Goal: Information Seeking & Learning: Learn about a topic

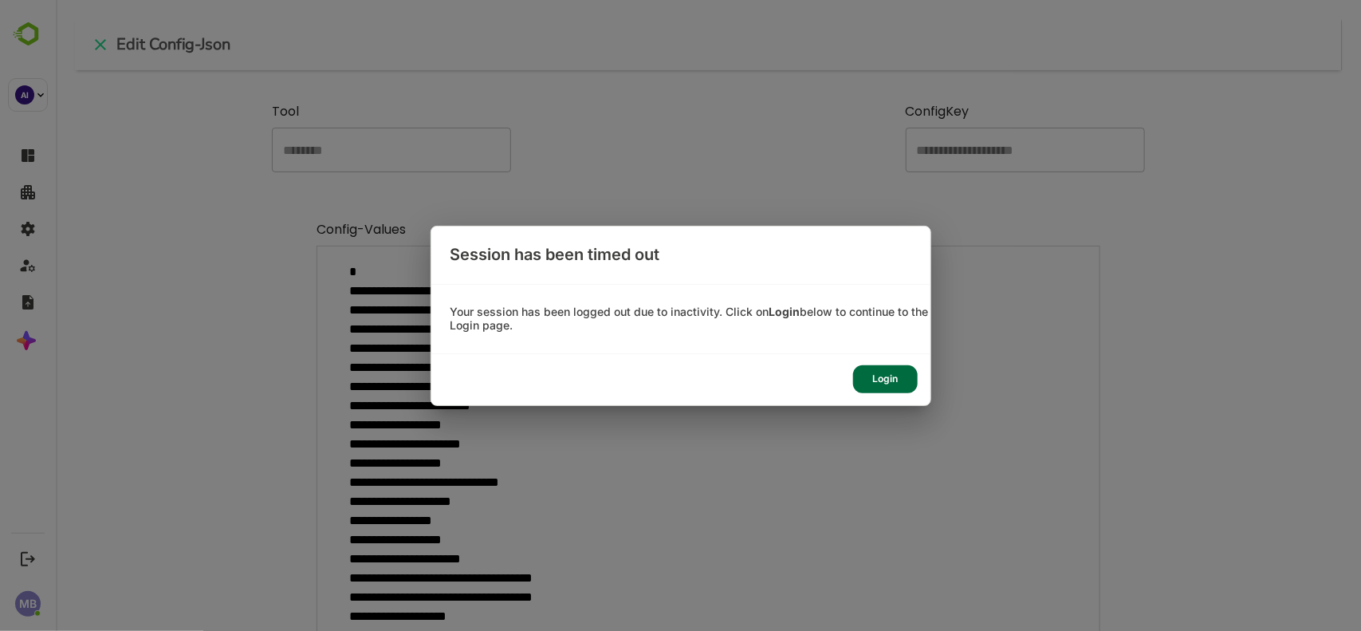
scroll to position [452, 1224]
click at [886, 373] on div "Login" at bounding box center [885, 379] width 65 height 28
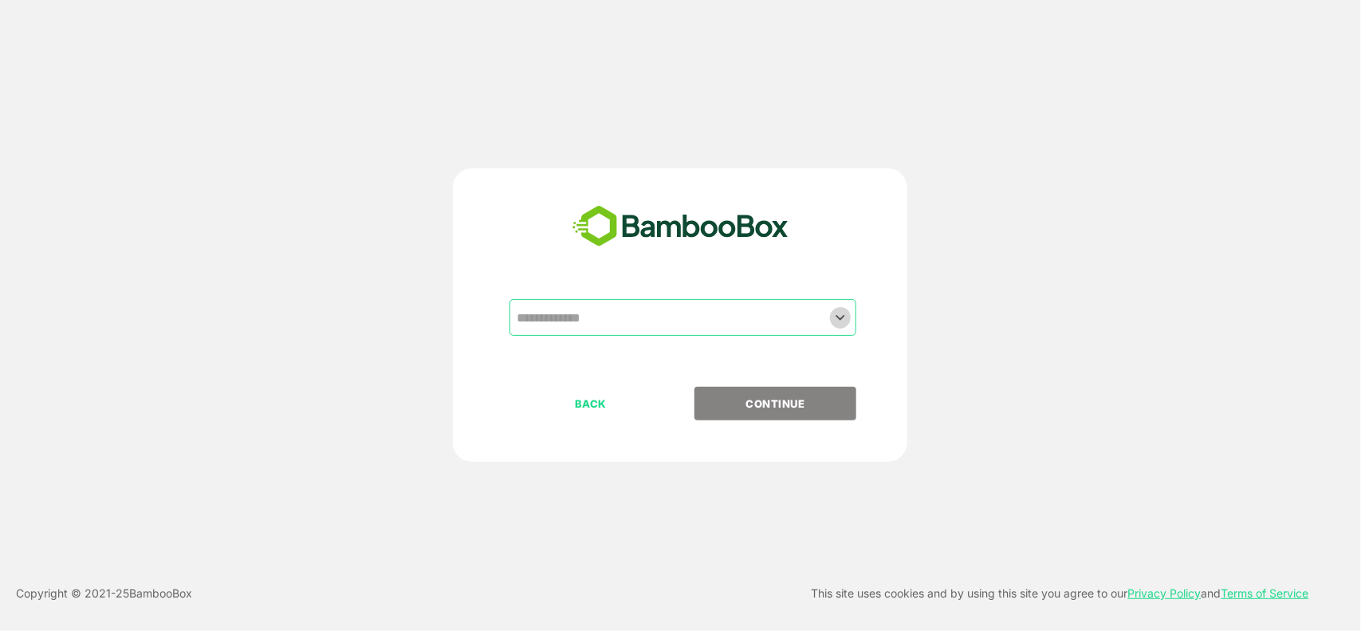
click at [842, 321] on icon "Open" at bounding box center [840, 317] width 19 height 19
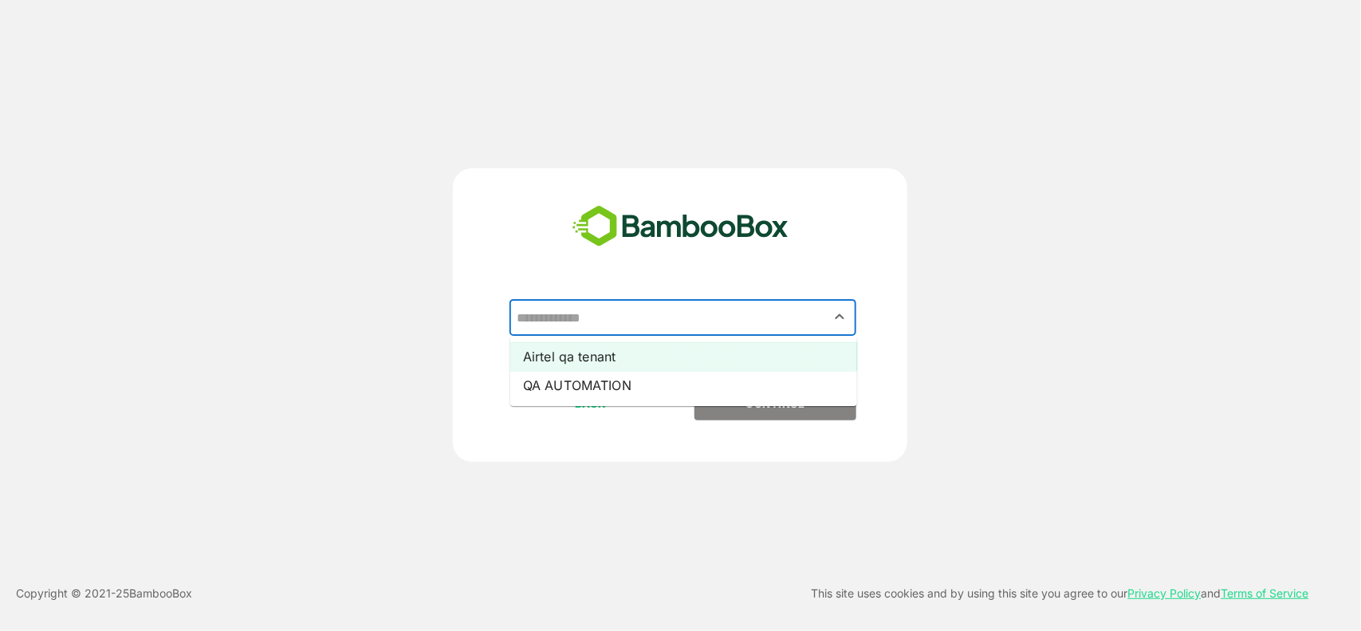
click at [659, 361] on li "Airtel qa tenant" at bounding box center [683, 356] width 347 height 29
type input "**********"
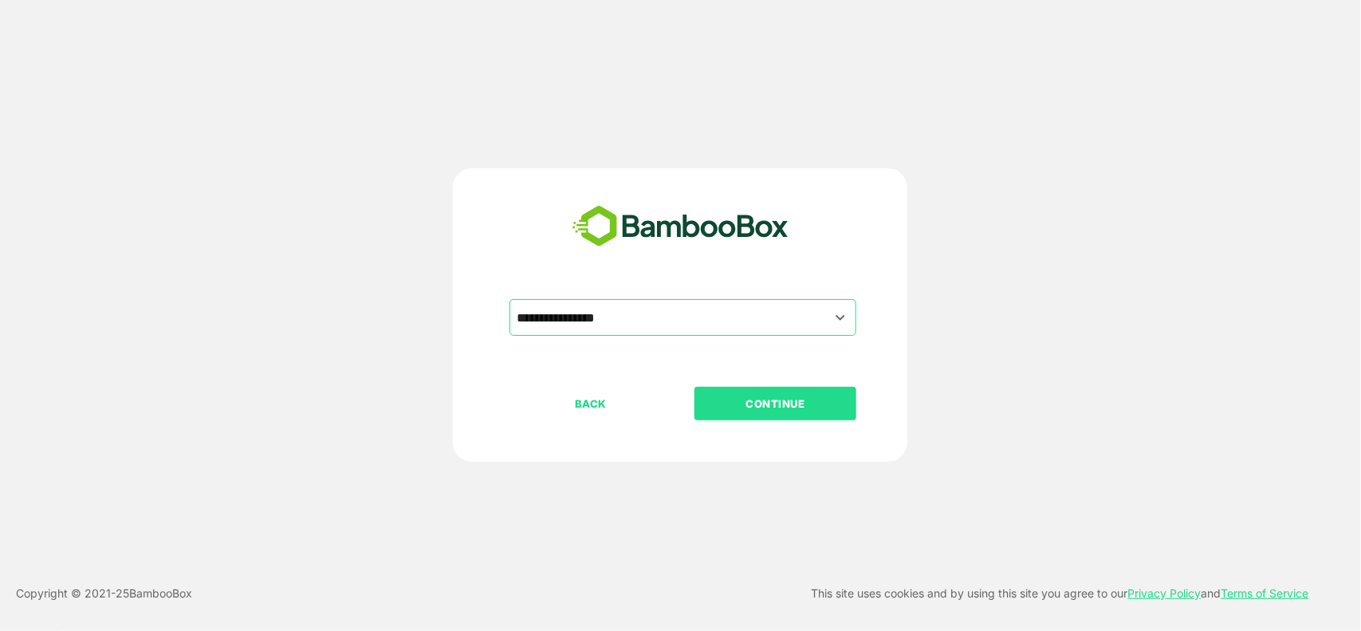
click at [748, 409] on p "CONTINUE" at bounding box center [775, 404] width 159 height 18
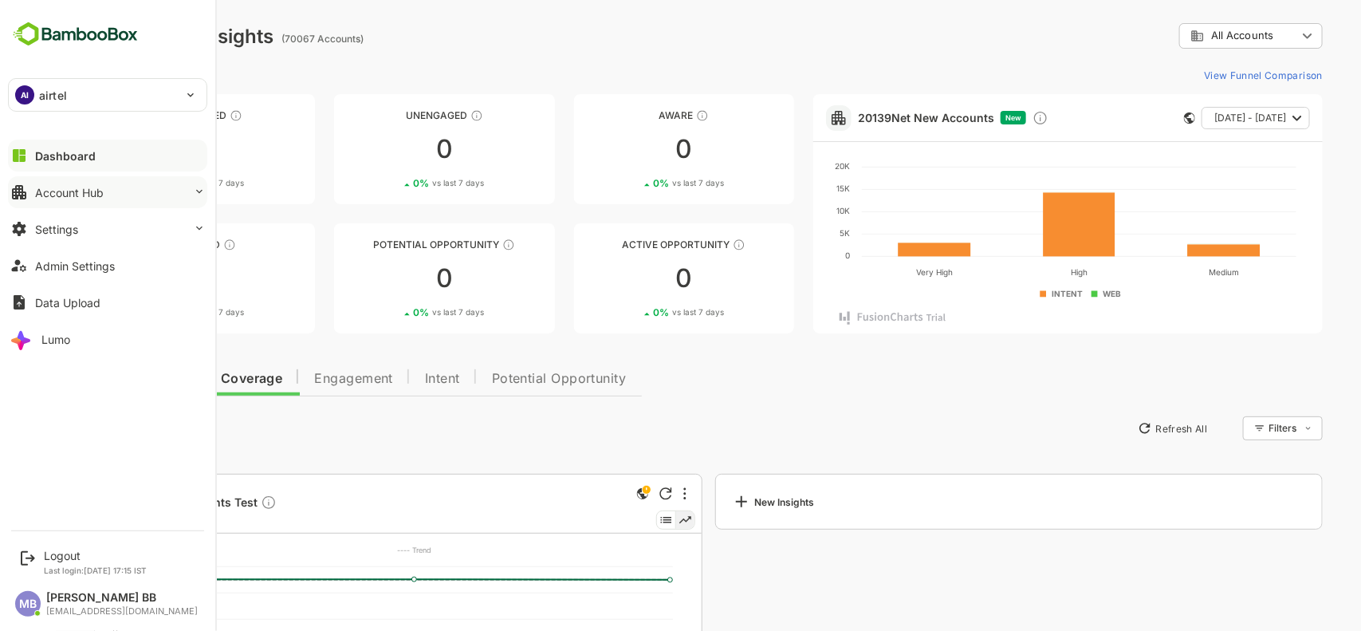
click at [129, 196] on button "Account Hub" at bounding box center [107, 192] width 199 height 32
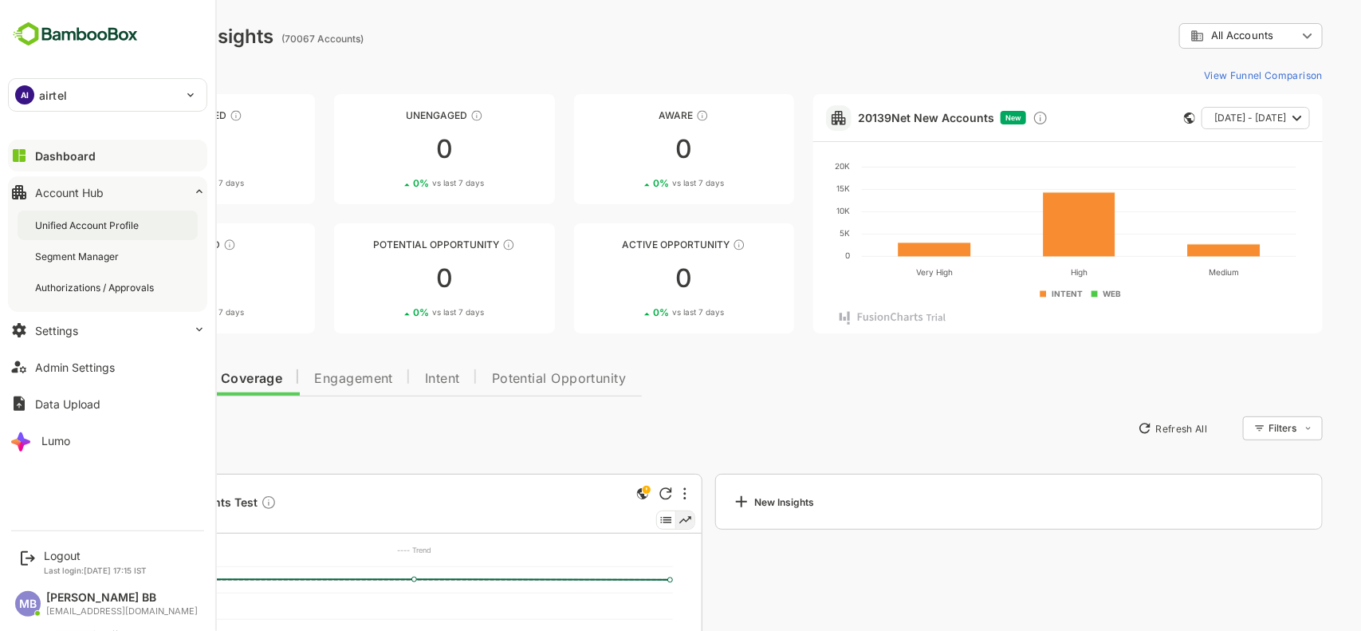
click at [114, 225] on div "Unified Account Profile" at bounding box center [88, 225] width 107 height 14
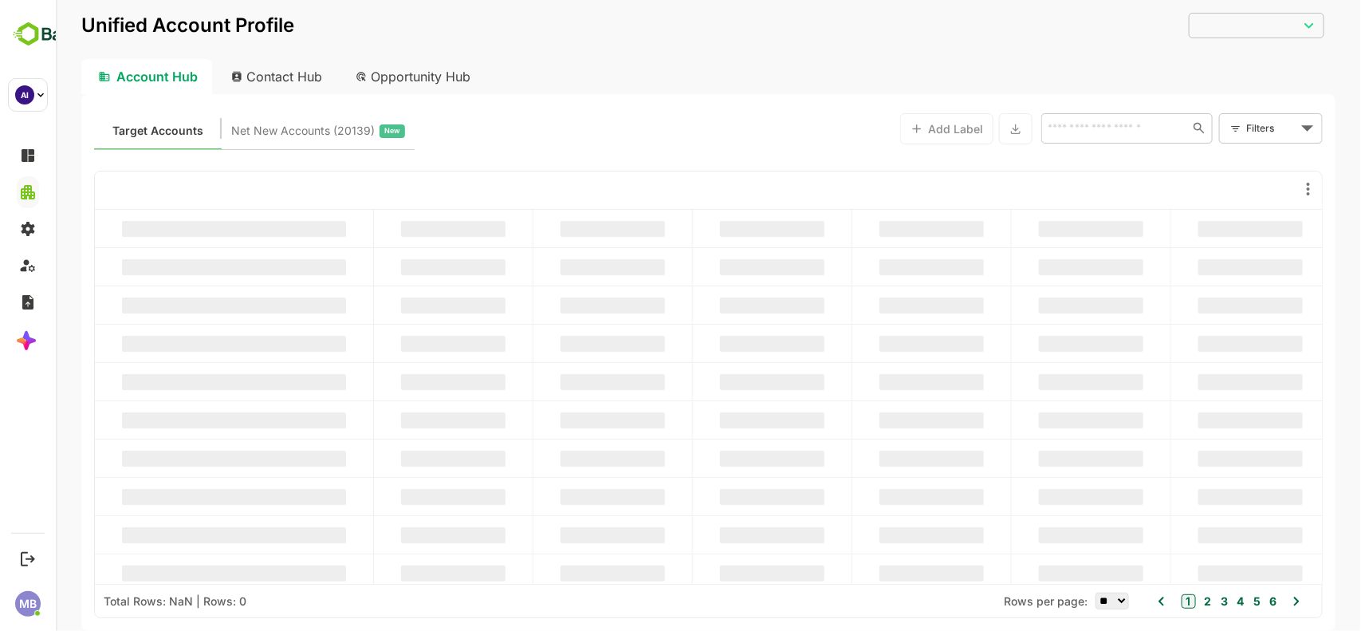
type input "**********"
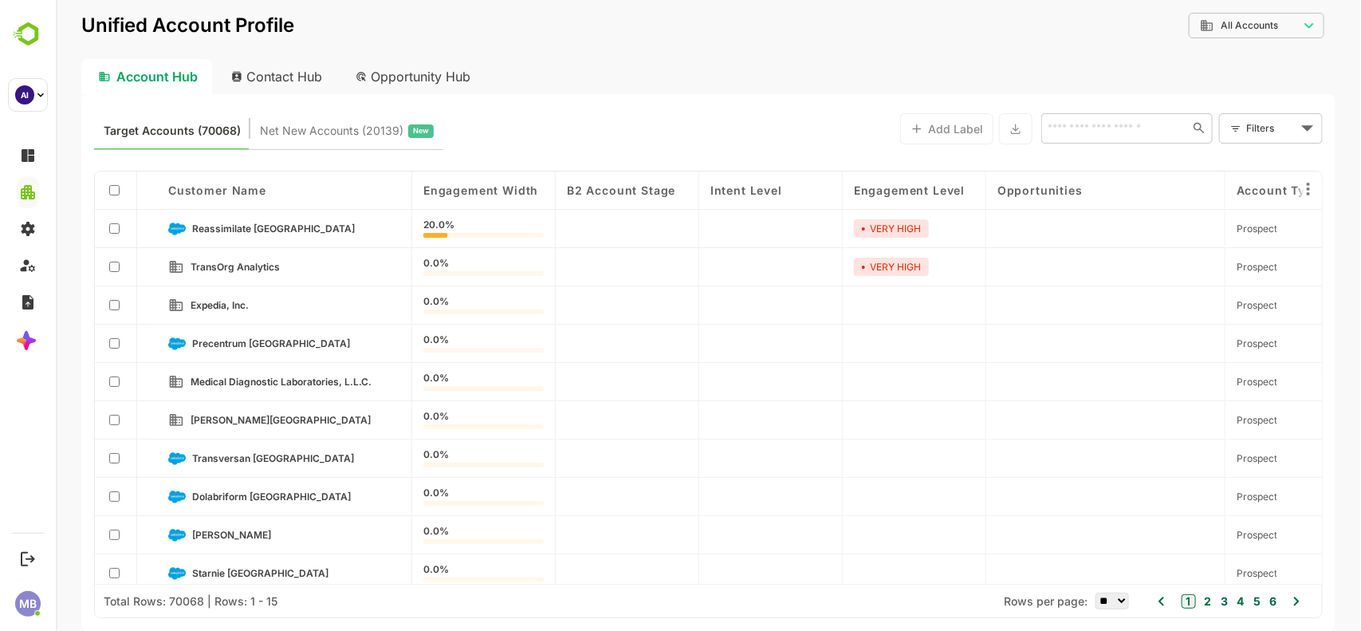
scroll to position [204, 0]
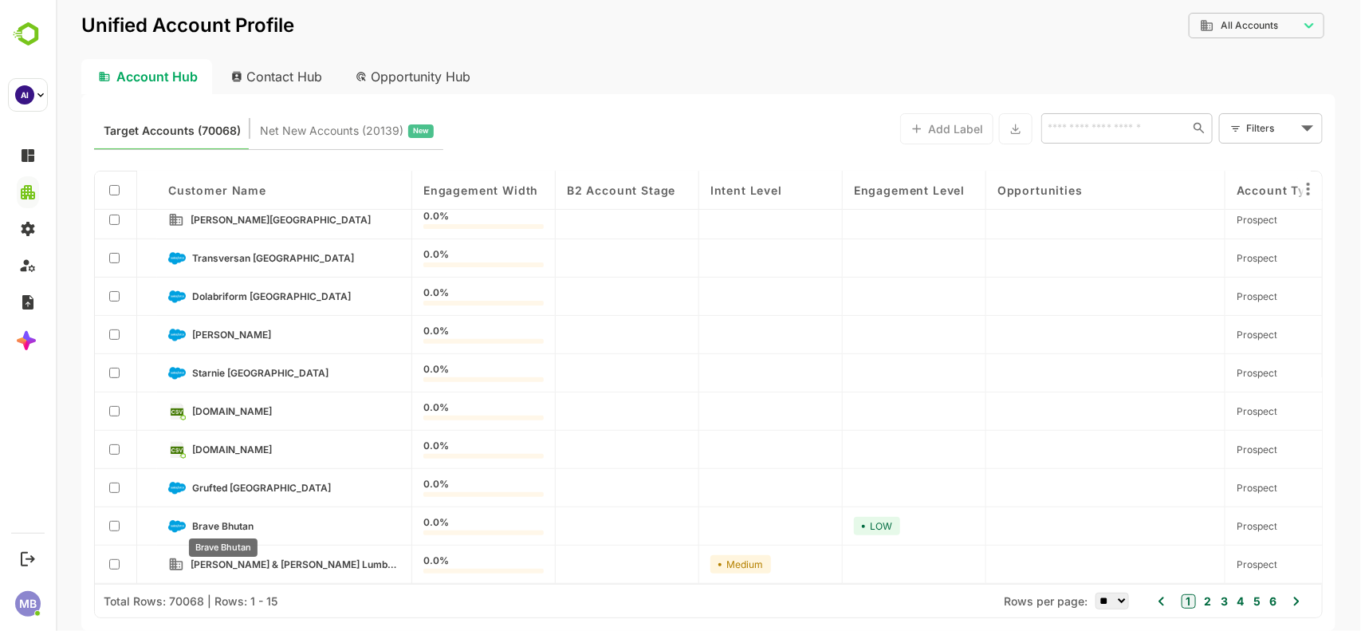
click at [245, 524] on span "Brave Bhutan" at bounding box center [221, 526] width 61 height 12
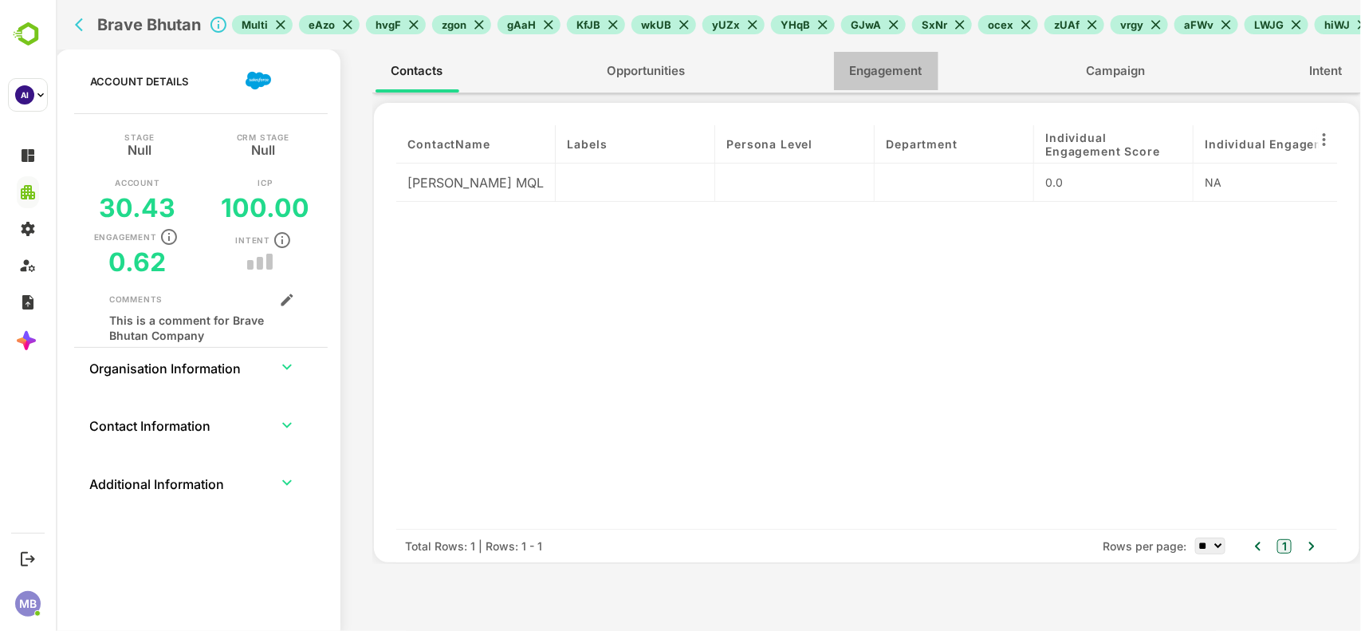
click at [894, 73] on span "Engagement" at bounding box center [885, 71] width 73 height 21
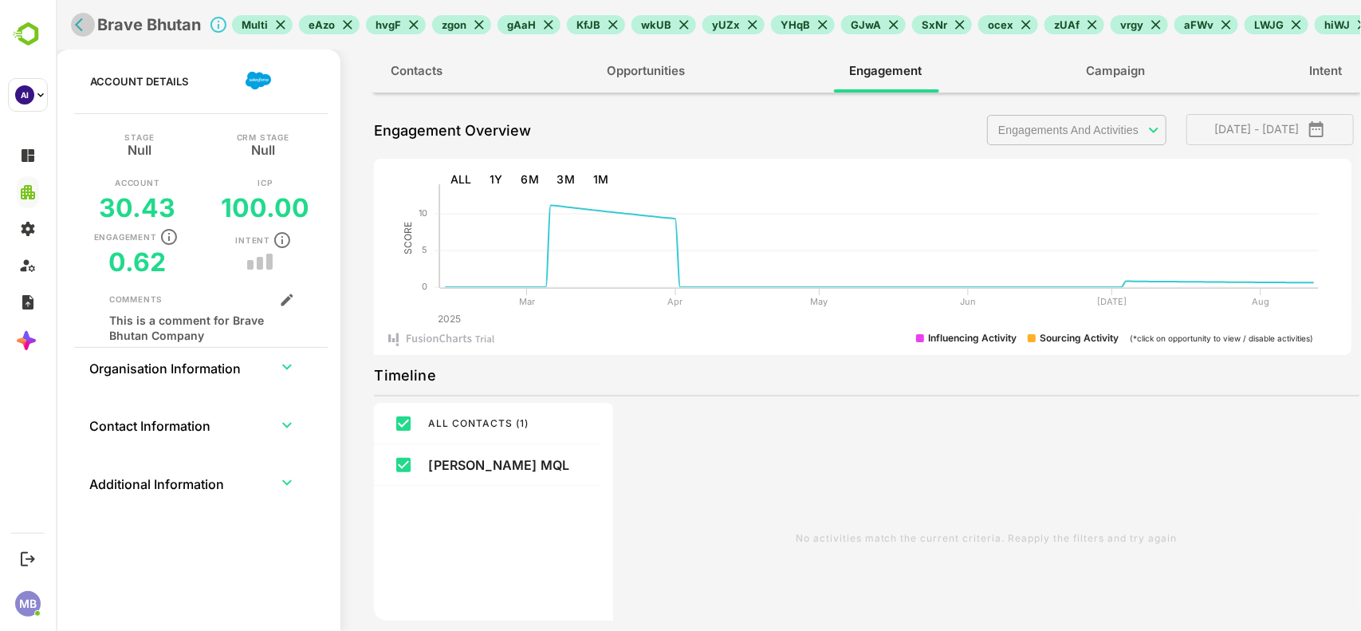
click at [85, 26] on icon "back" at bounding box center [82, 25] width 16 height 16
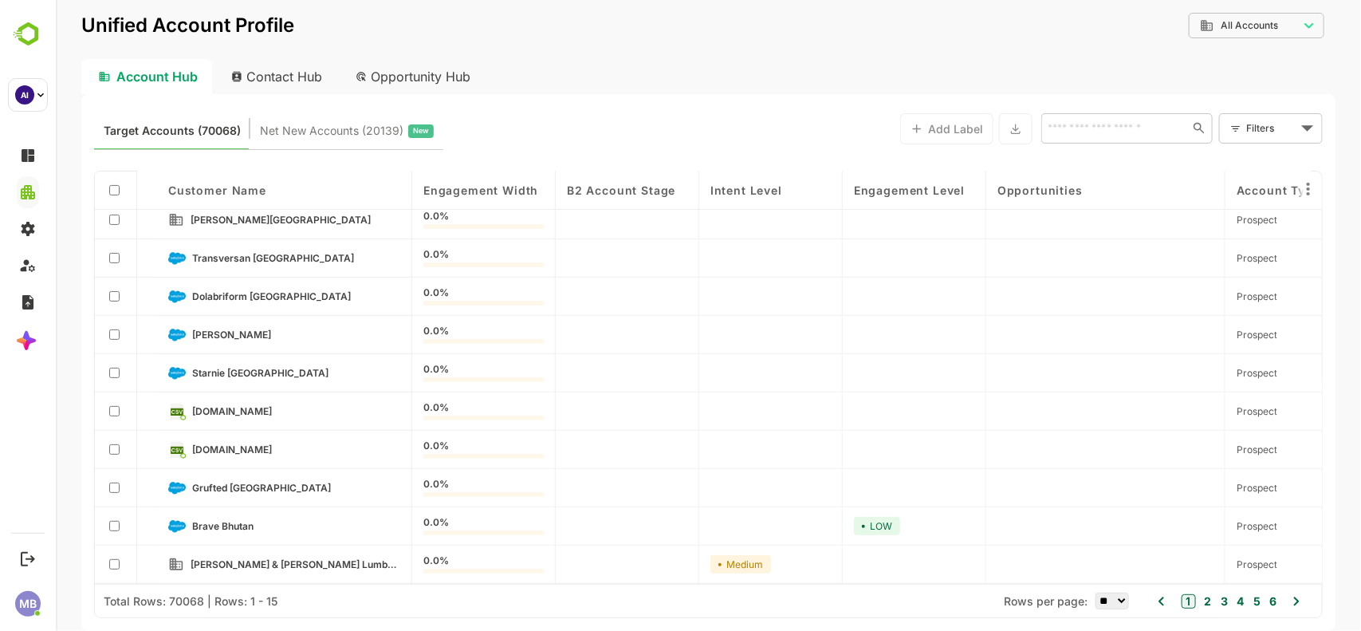
click at [263, 528] on link "Brave Bhutan" at bounding box center [295, 527] width 208 height 18
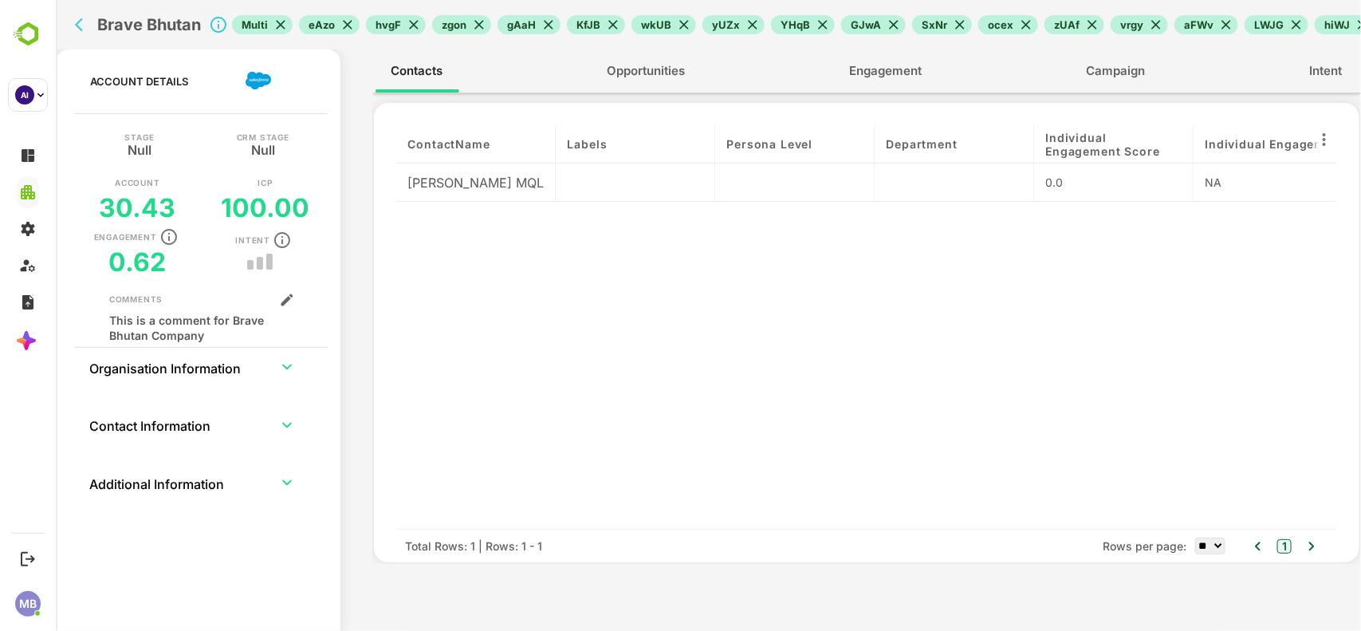
click at [87, 17] on icon "back" at bounding box center [82, 25] width 16 height 16
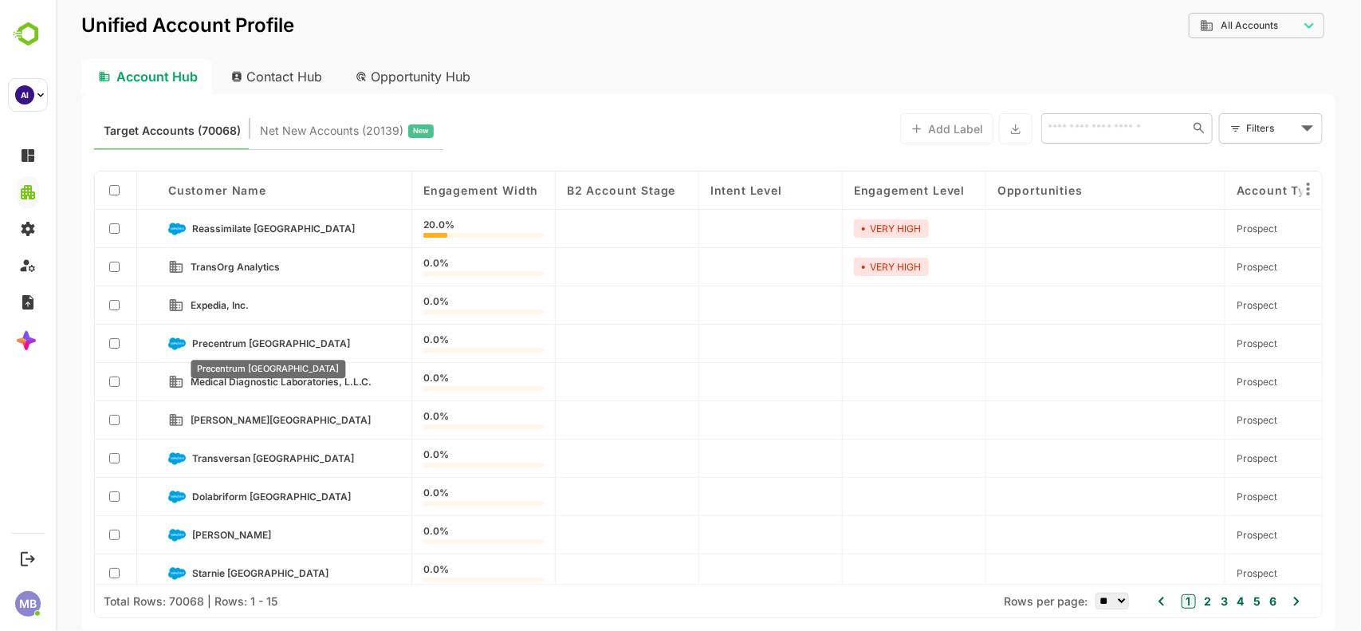
click at [212, 344] on span "Precentrum Sri Lanka" at bounding box center [270, 343] width 158 height 12
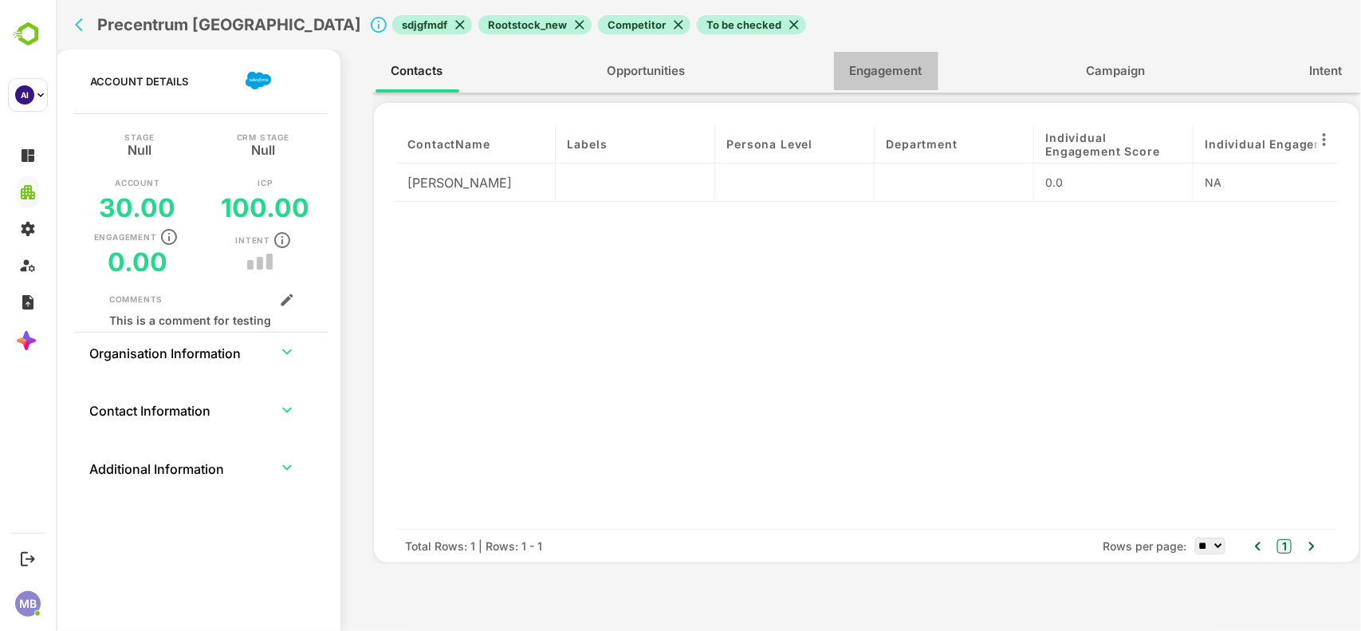
click at [892, 66] on span "Engagement" at bounding box center [885, 71] width 73 height 21
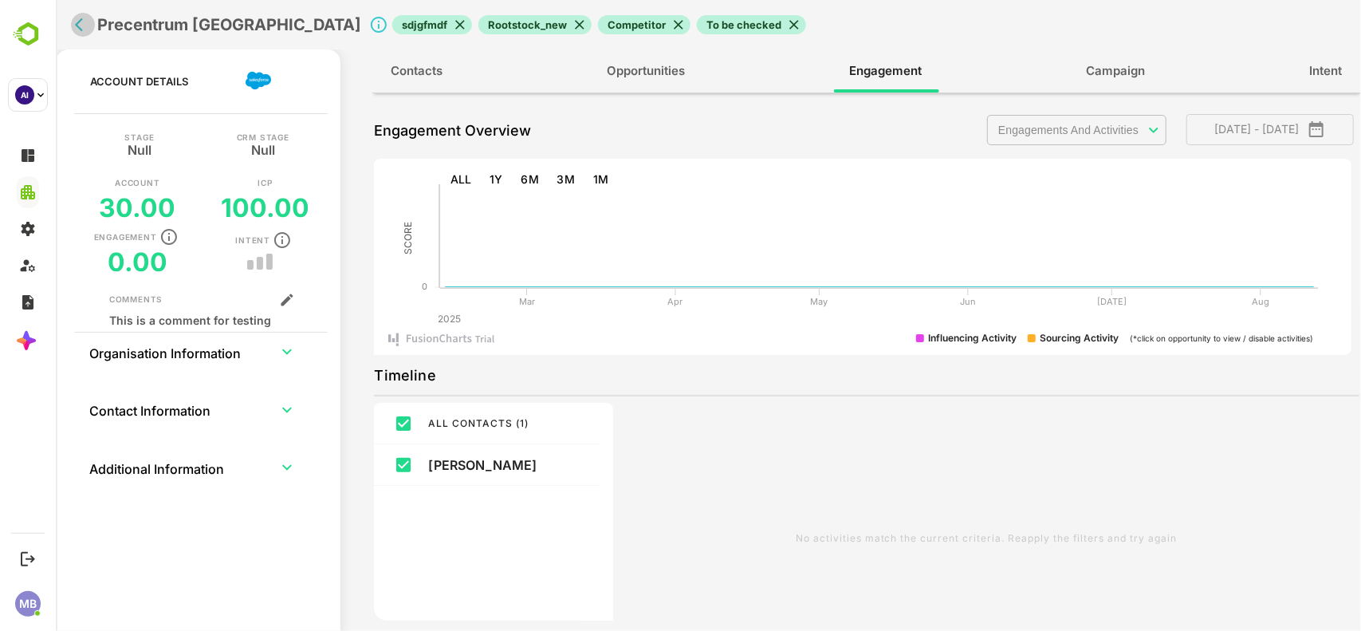
click at [75, 17] on icon "back" at bounding box center [82, 25] width 16 height 16
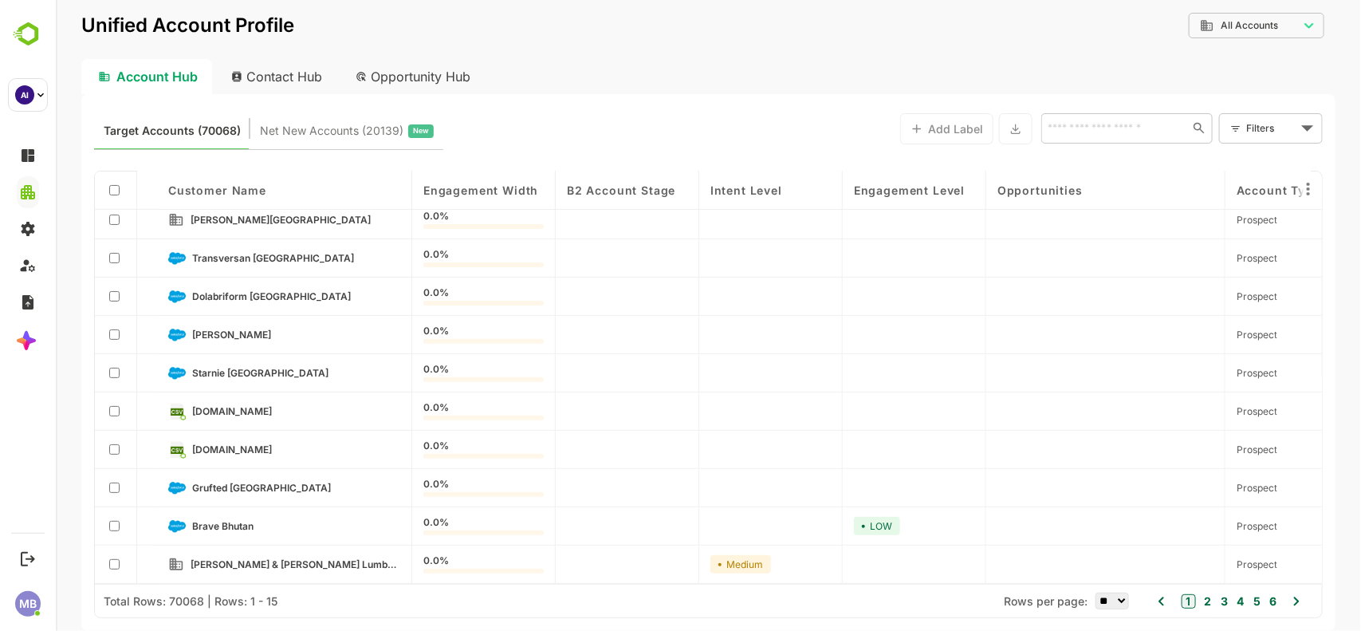
click at [1299, 600] on icon at bounding box center [1295, 601] width 19 height 19
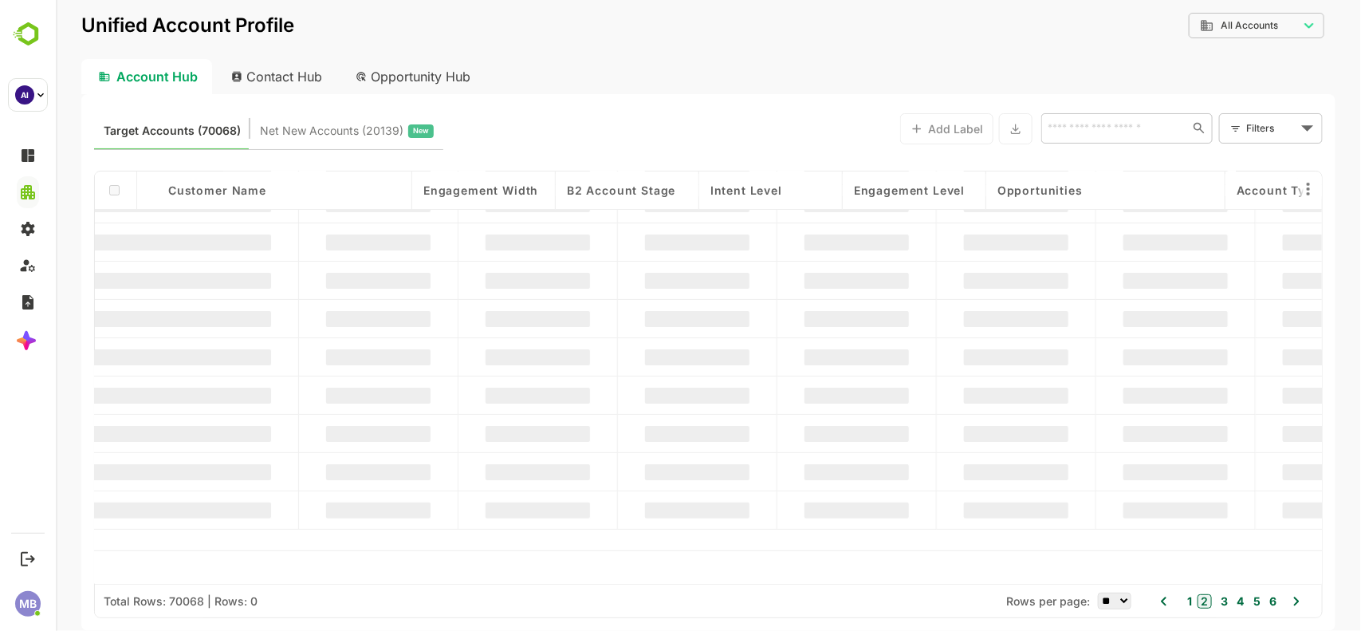
scroll to position [0, 0]
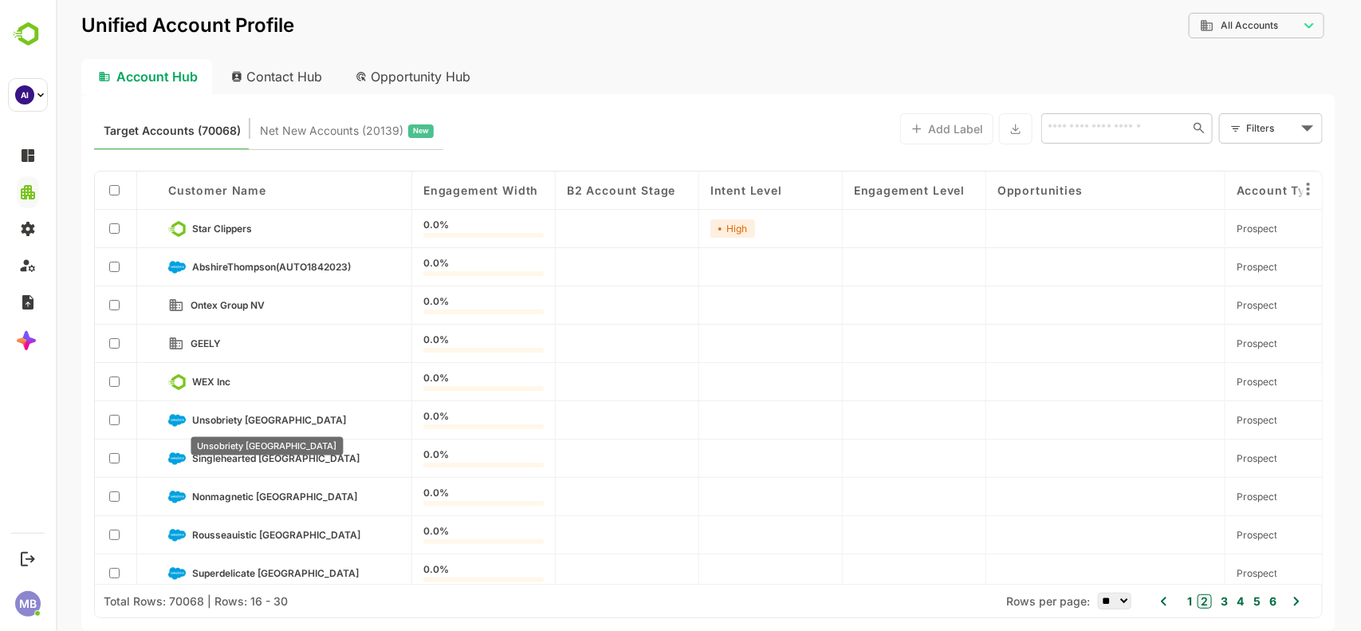
click at [235, 415] on span "Unsobriety Netherlands" at bounding box center [268, 420] width 154 height 12
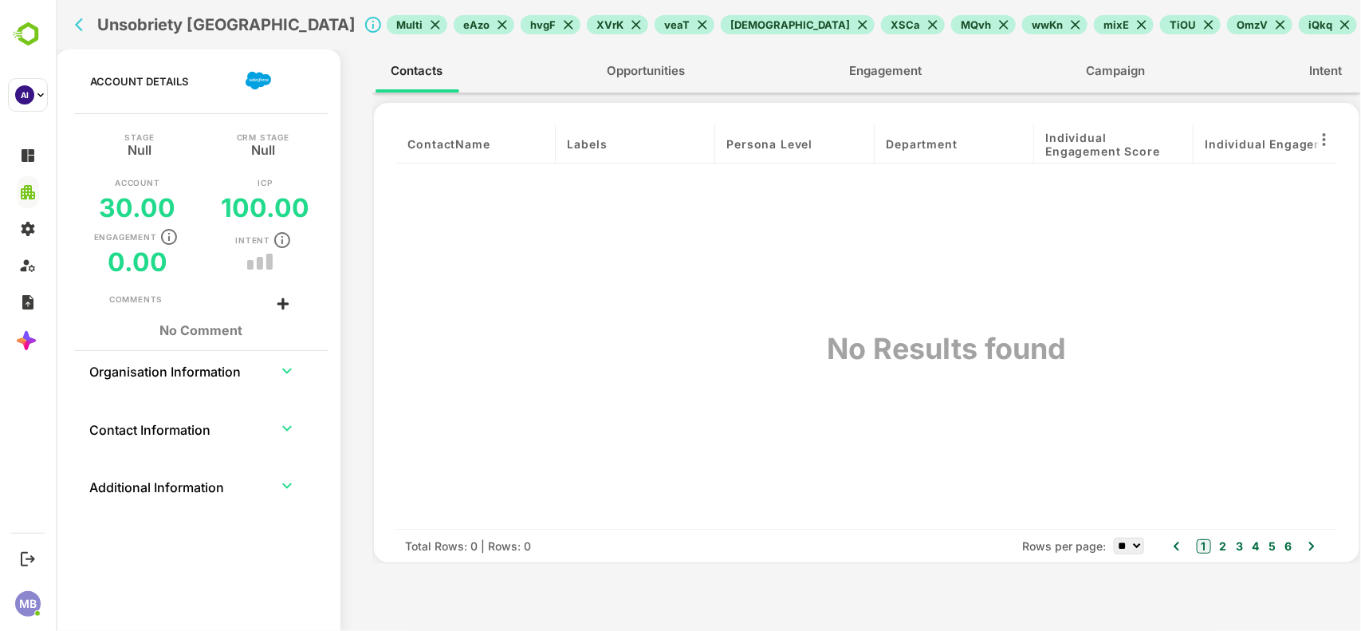
click at [81, 24] on icon "back" at bounding box center [82, 25] width 16 height 16
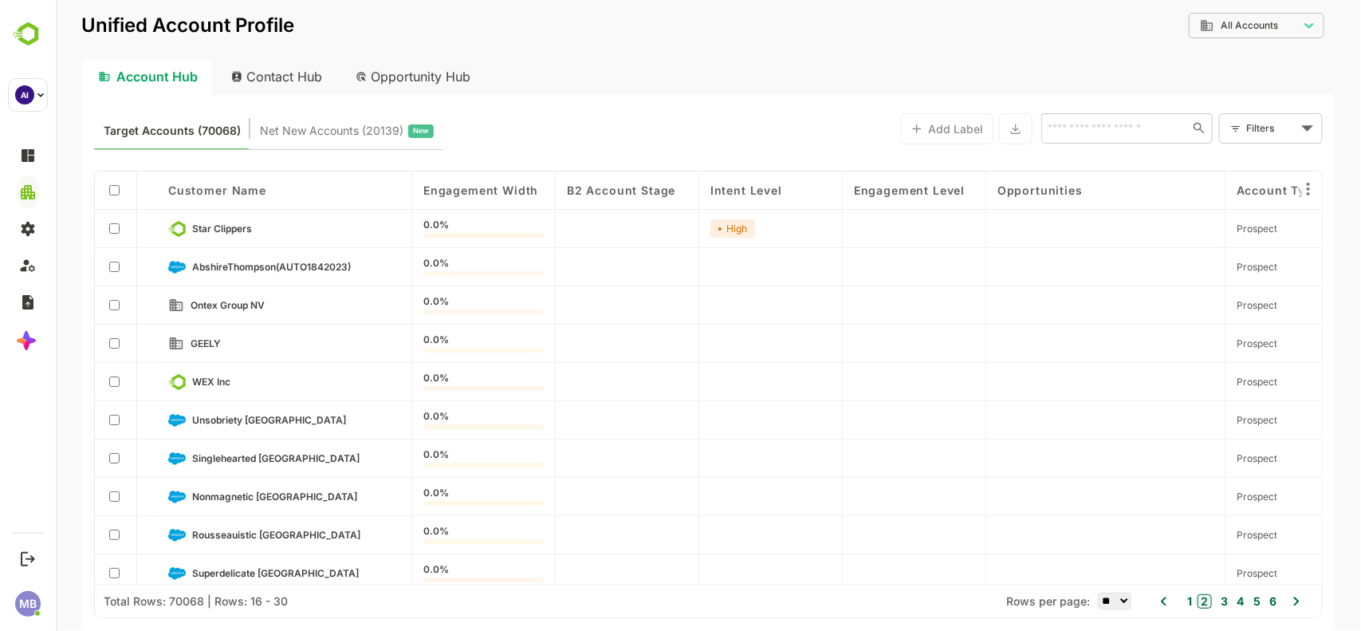
scroll to position [204, 0]
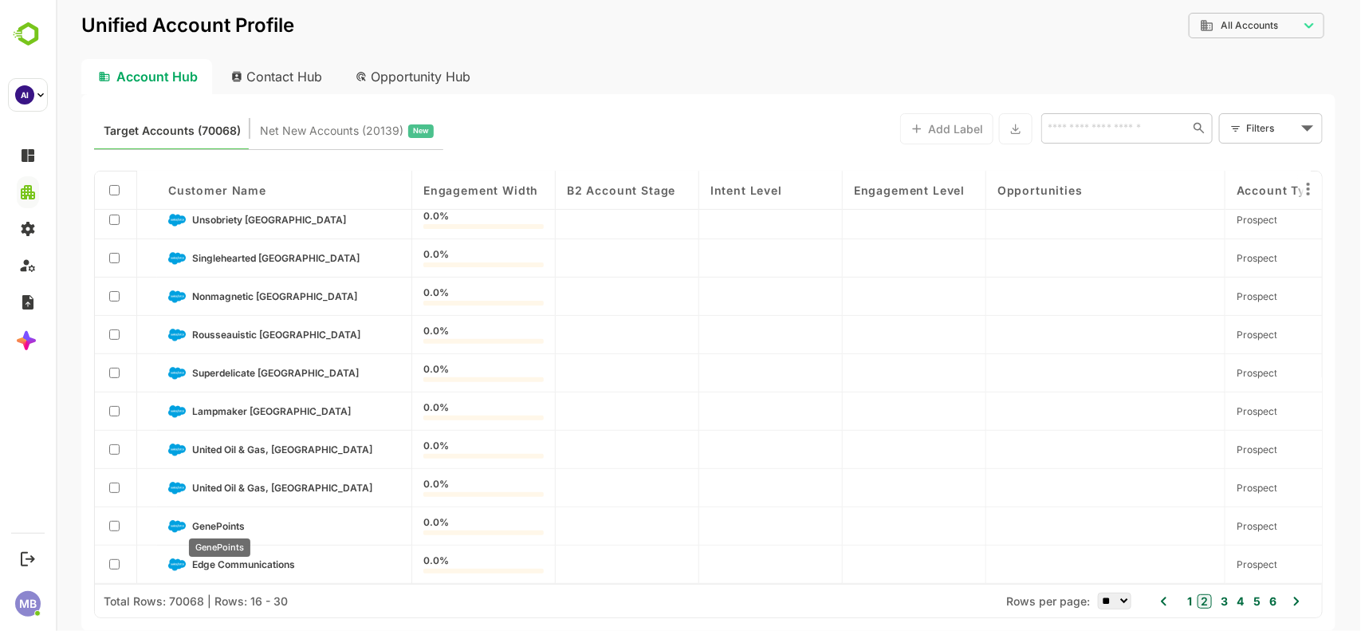
click at [234, 523] on span "GenePoints" at bounding box center [217, 526] width 53 height 12
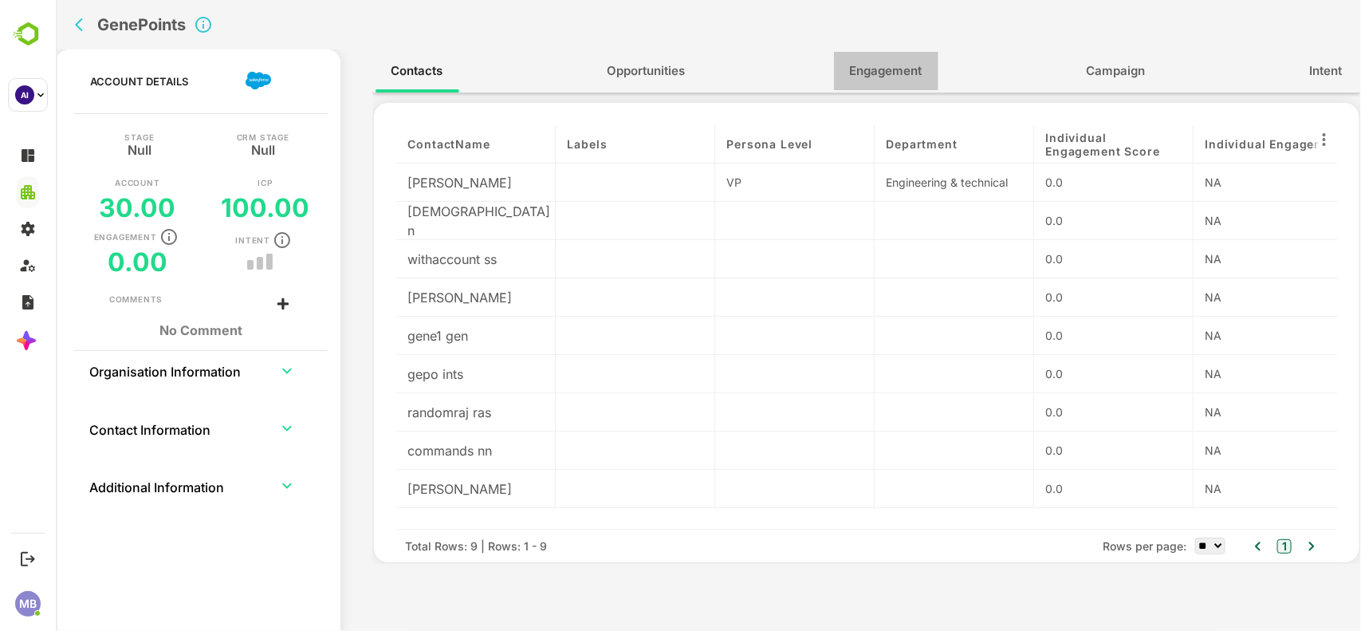
click at [894, 72] on span "Engagement" at bounding box center [885, 71] width 73 height 21
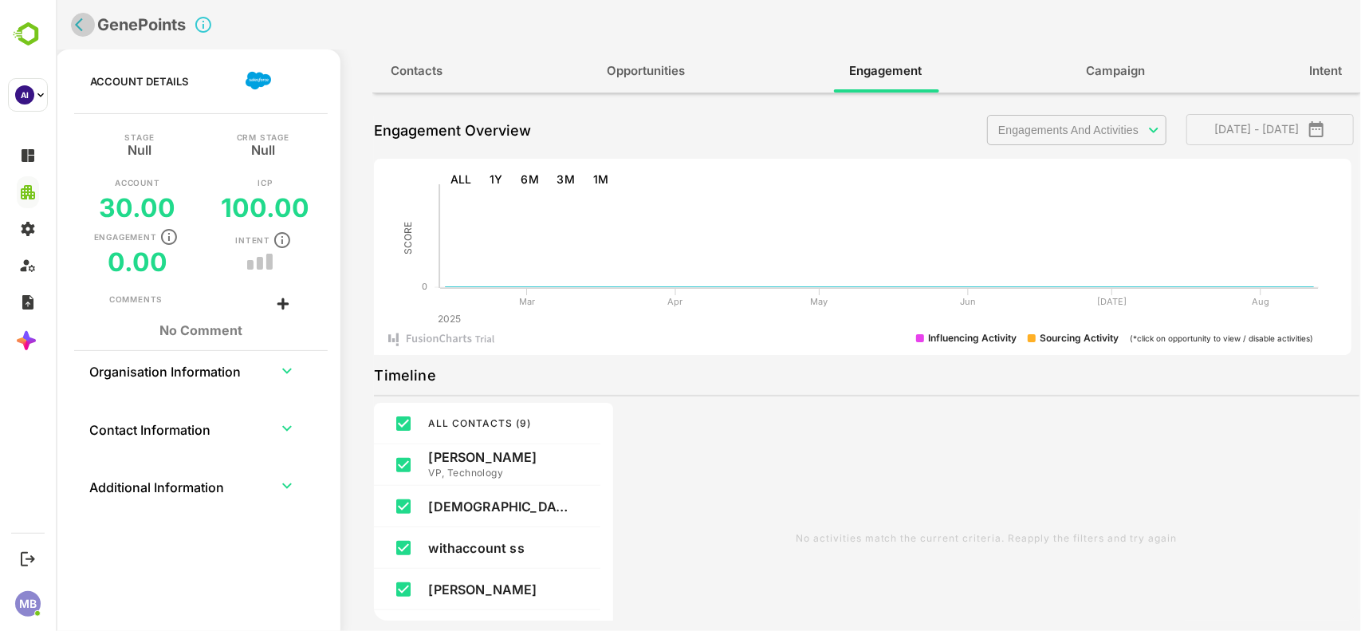
click at [74, 18] on icon "back" at bounding box center [82, 25] width 16 height 16
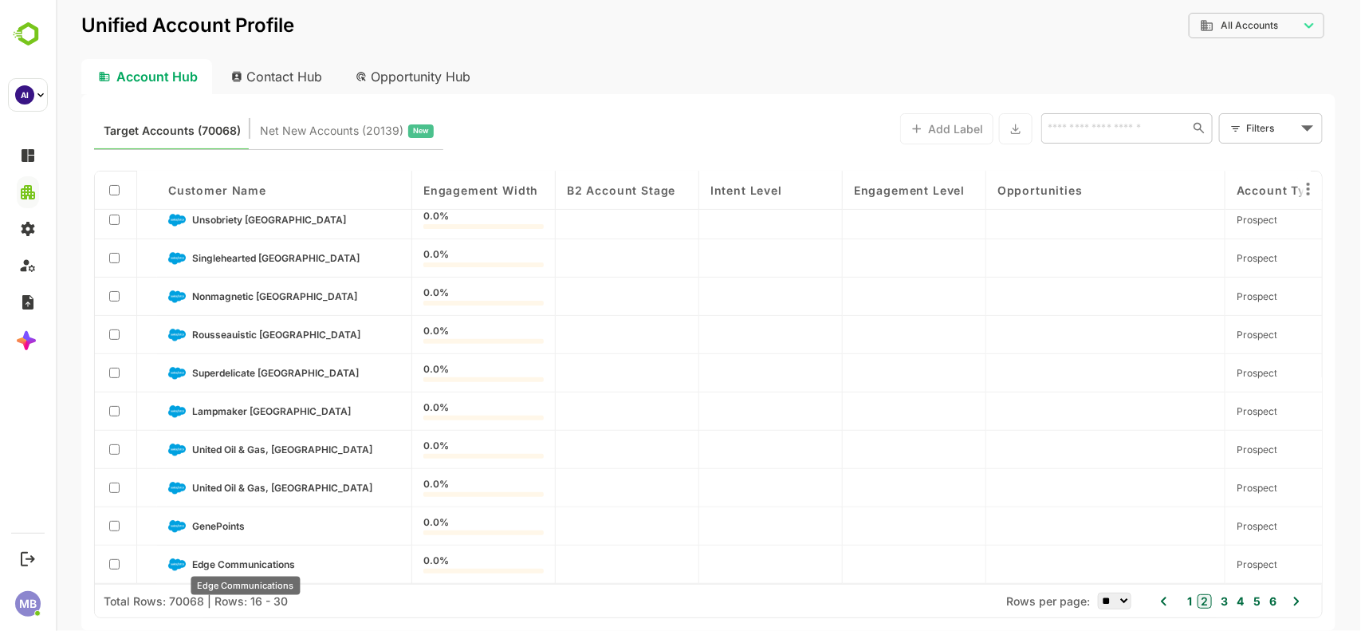
click at [238, 562] on span "Edge Communications" at bounding box center [242, 564] width 103 height 12
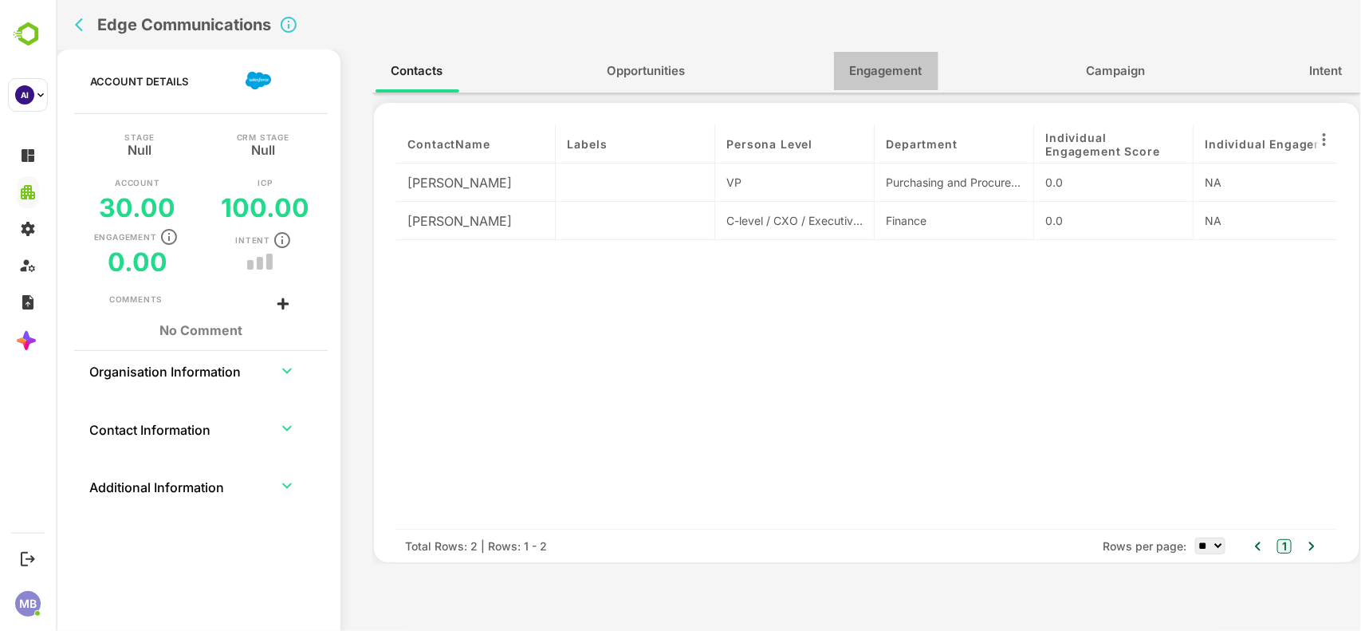
click at [909, 73] on span "Engagement" at bounding box center [885, 71] width 73 height 21
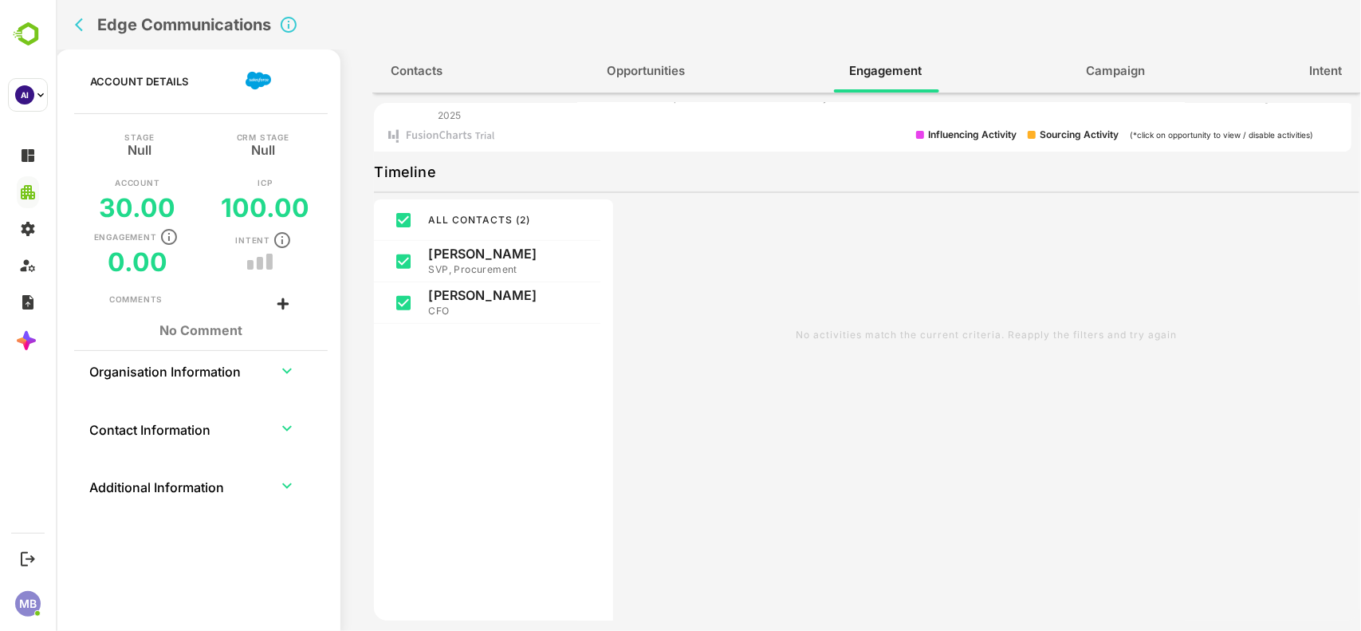
scroll to position [205, 0]
click at [83, 24] on icon "back" at bounding box center [82, 25] width 16 height 16
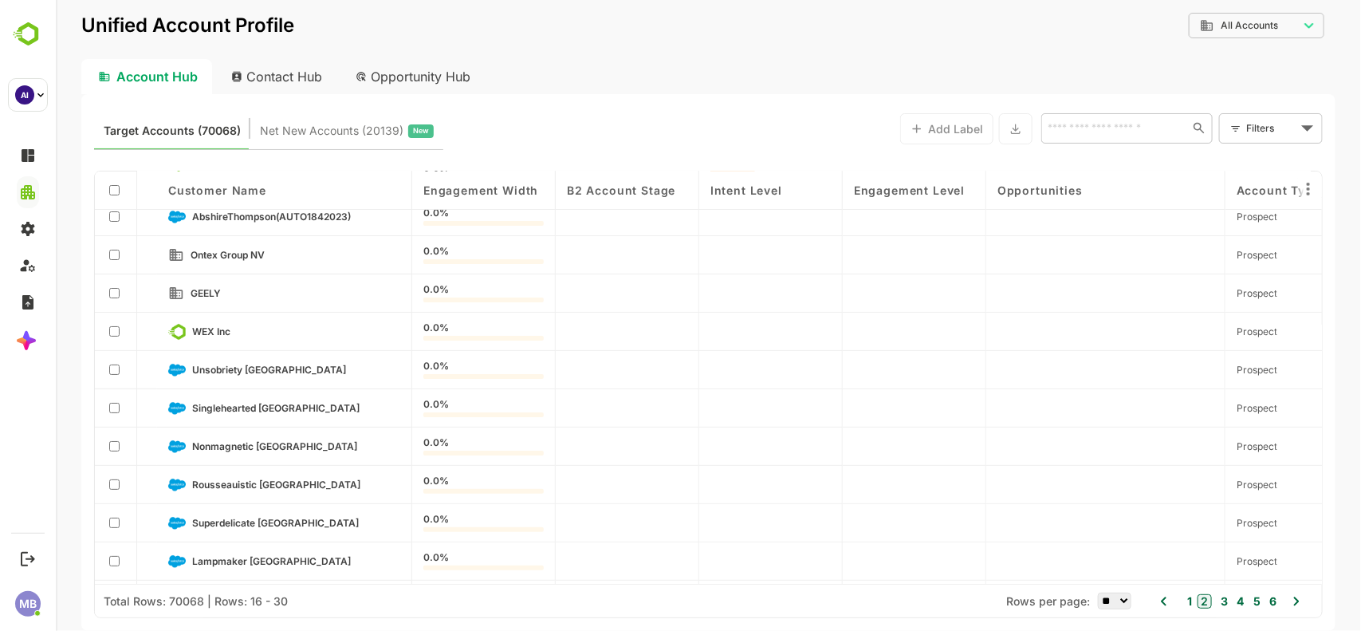
scroll to position [0, 0]
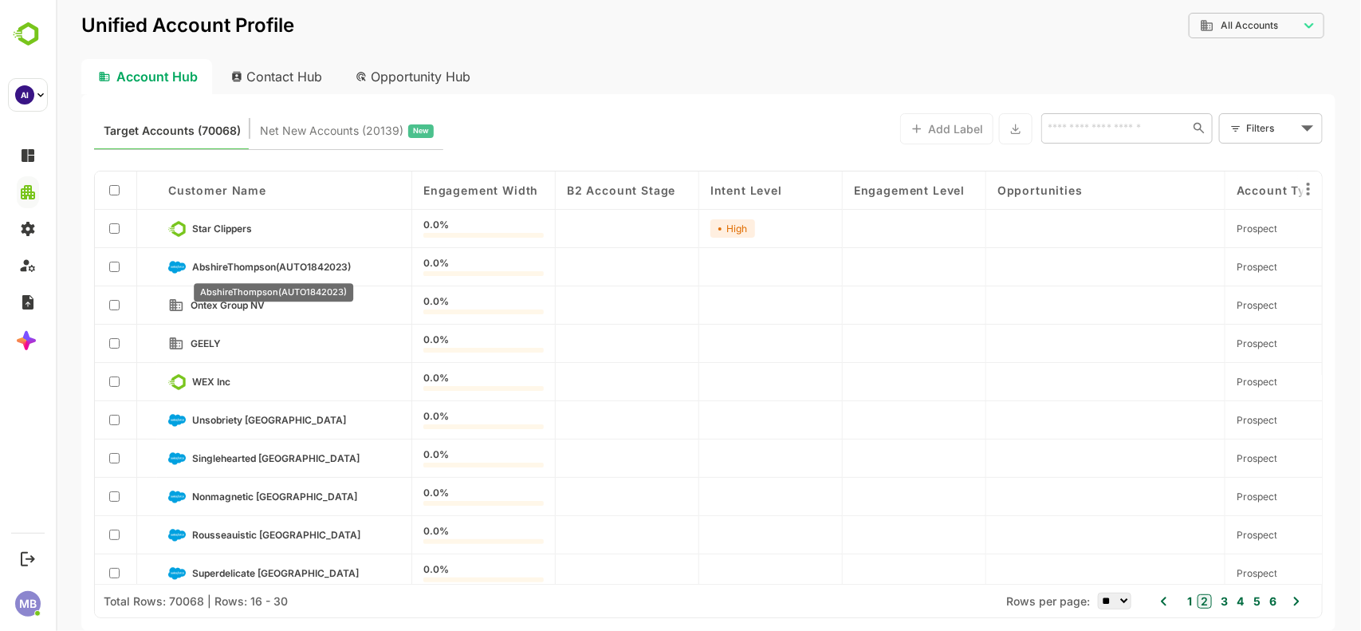
click at [310, 261] on span "AbshireThompson(AUTO1842023)" at bounding box center [270, 267] width 159 height 12
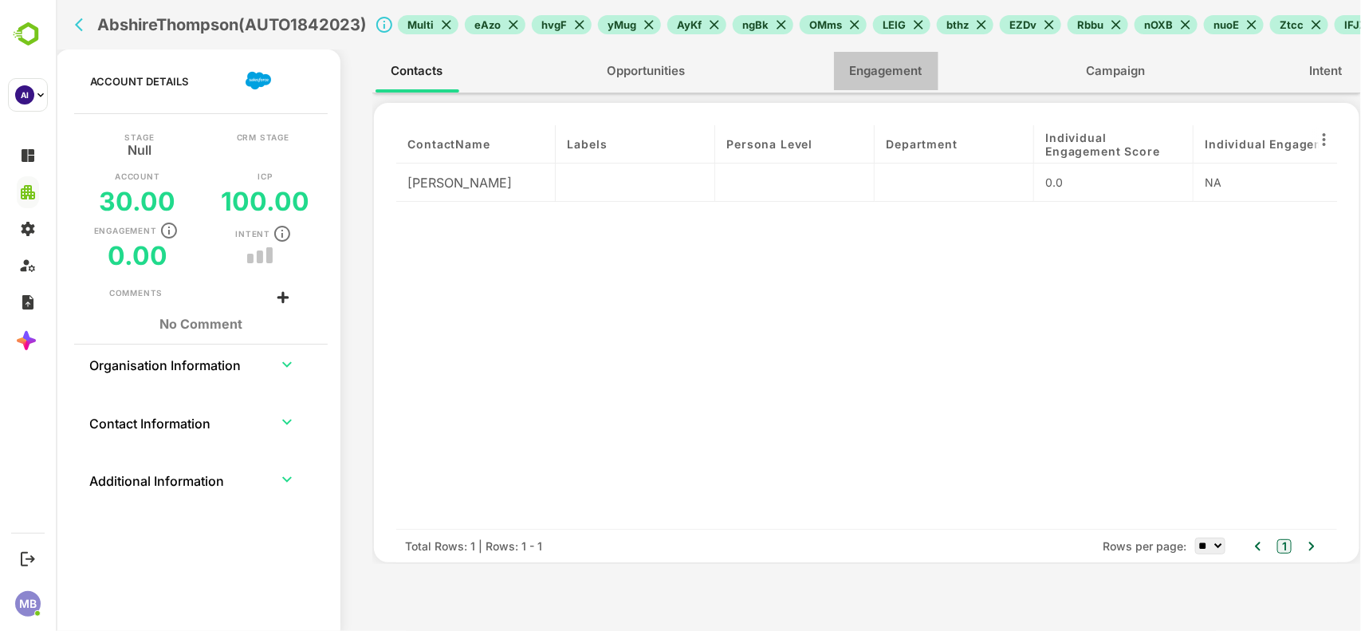
click at [913, 66] on span "Engagement" at bounding box center [885, 71] width 73 height 21
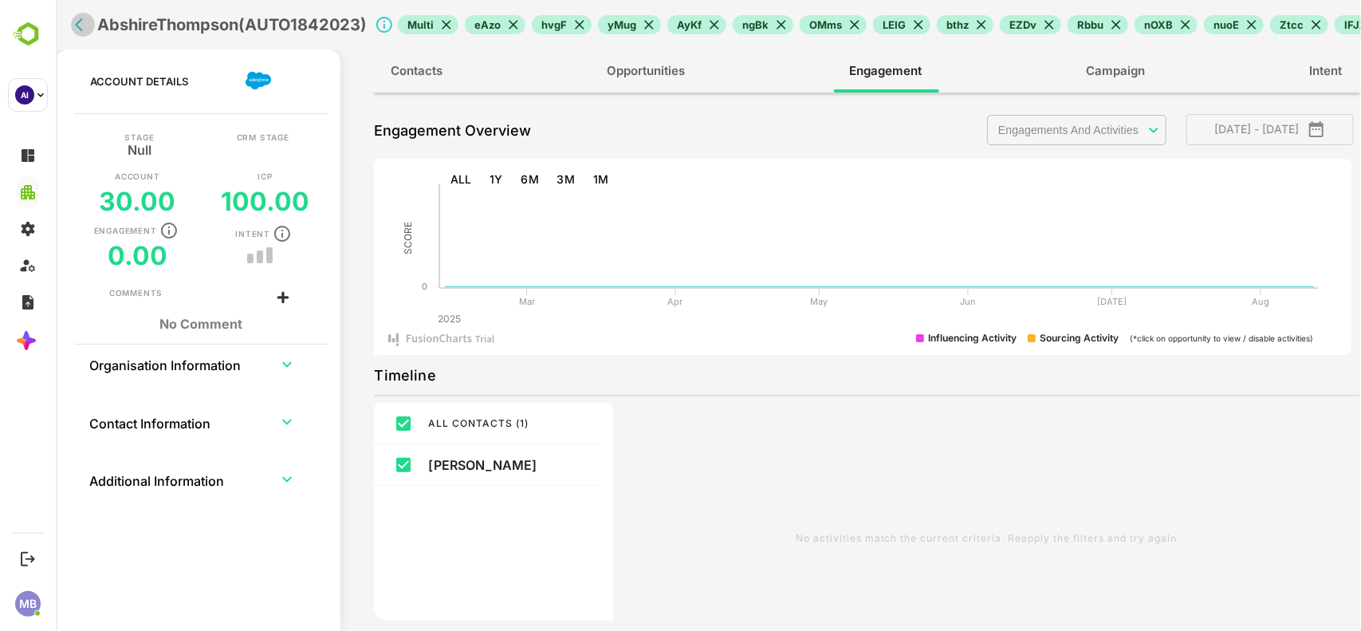
click at [70, 28] on button "back" at bounding box center [82, 25] width 24 height 24
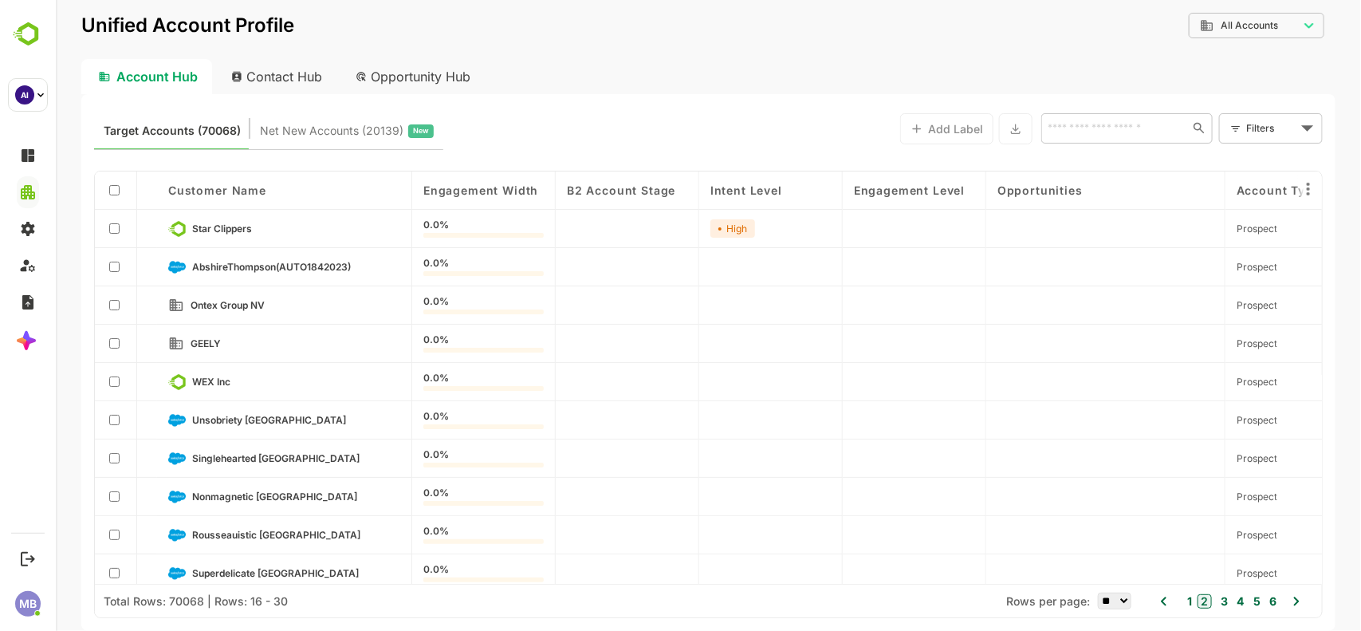
scroll to position [68, 0]
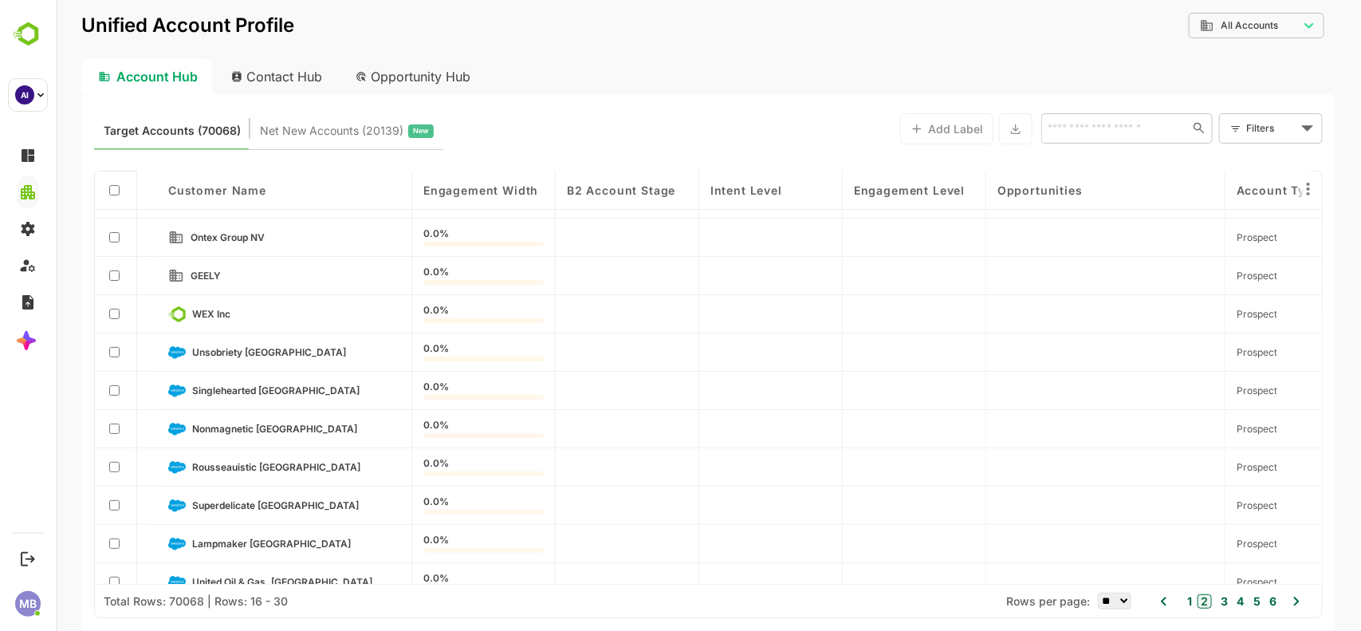
click at [1295, 596] on icon at bounding box center [1295, 601] width 19 height 19
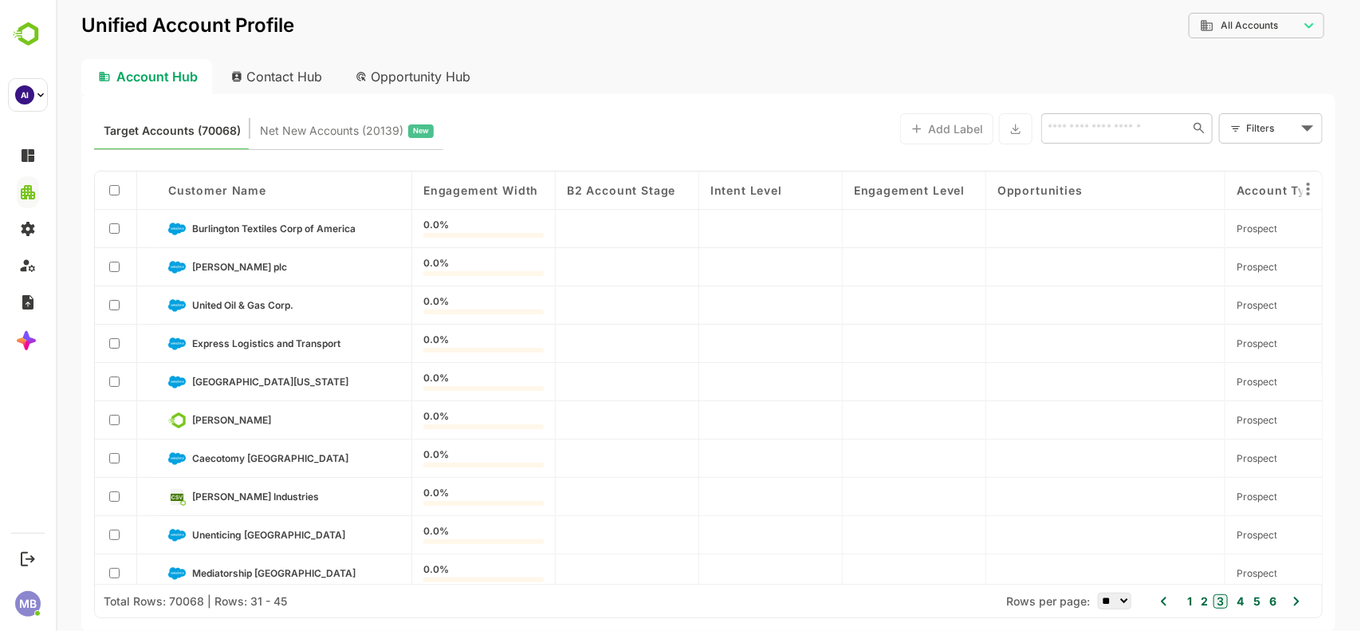
scroll to position [204, 0]
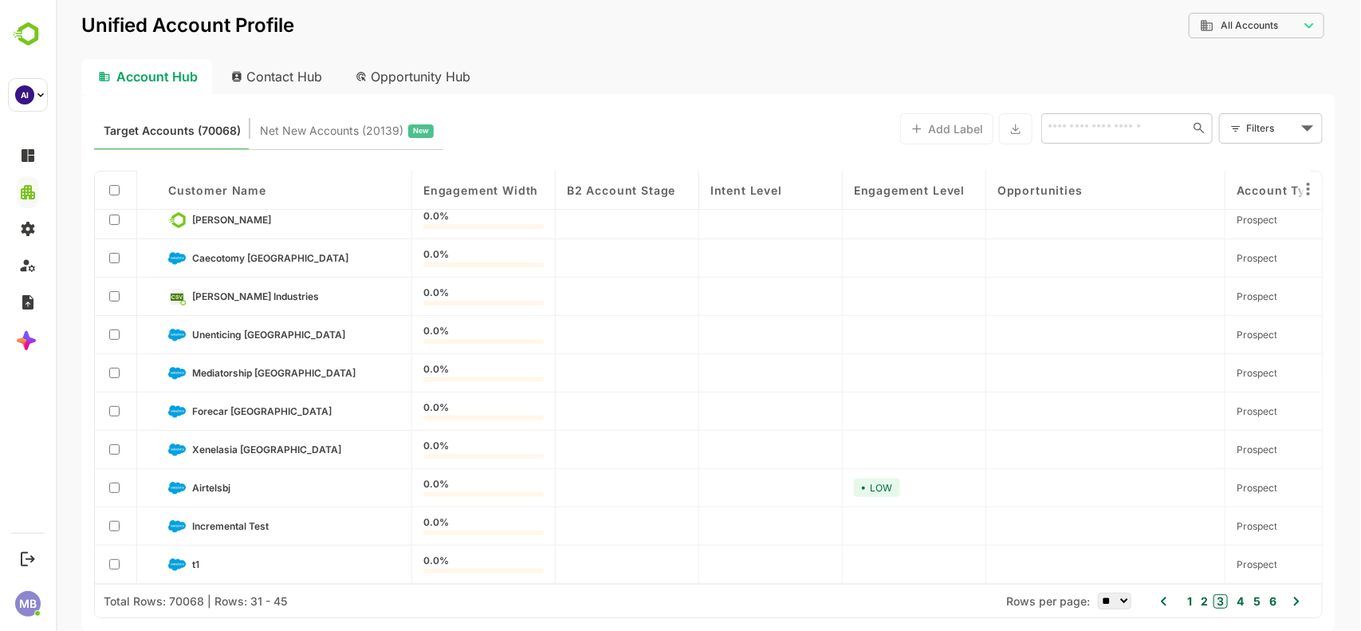
click at [211, 518] on link "Incremental Test" at bounding box center [295, 527] width 208 height 18
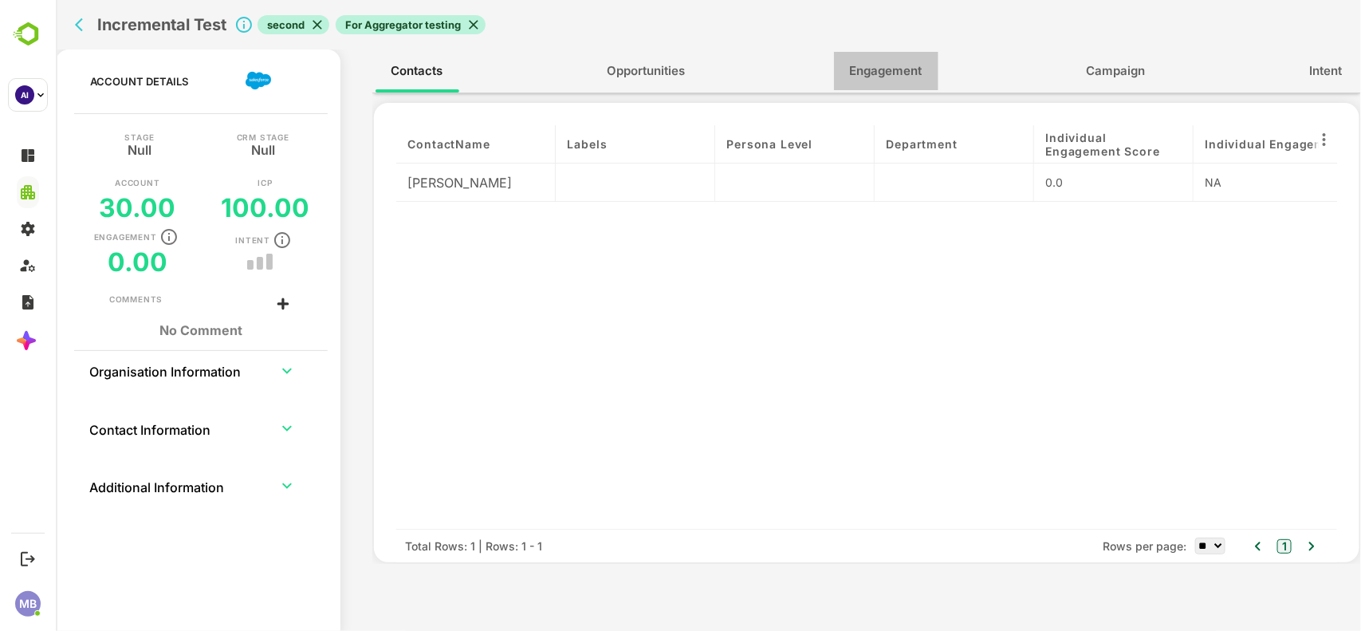
click at [912, 78] on span "Engagement" at bounding box center [885, 71] width 73 height 21
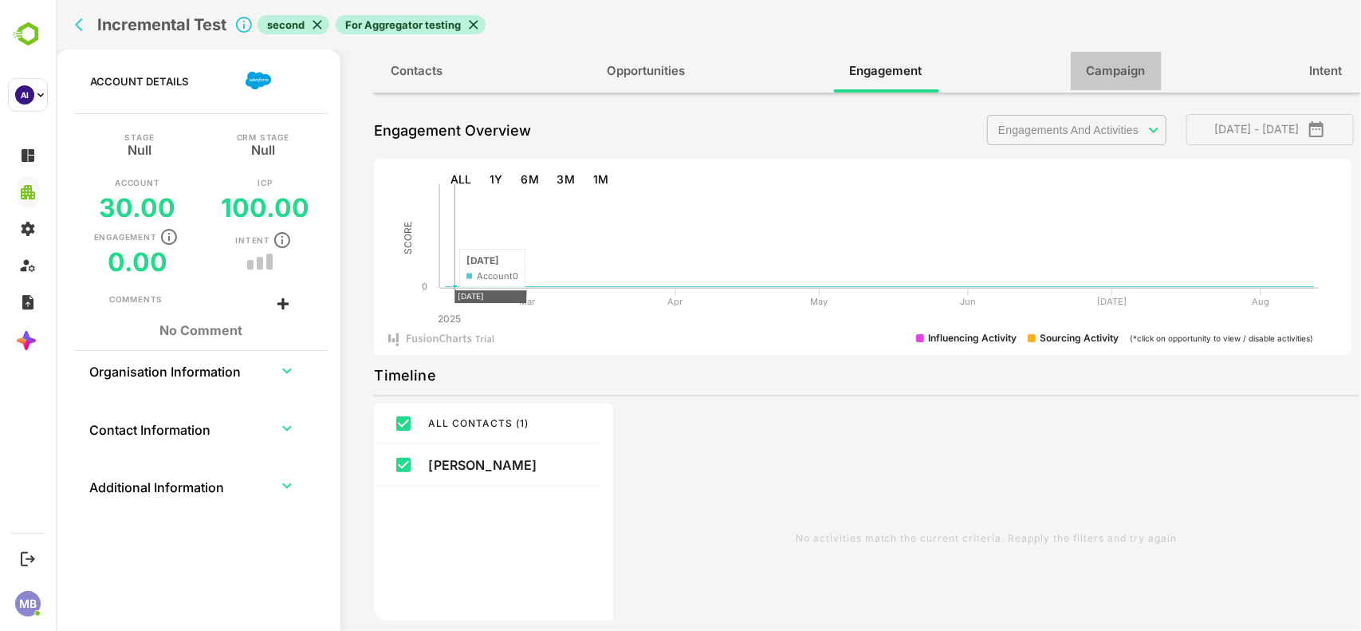
click at [1122, 69] on span "Campaign" at bounding box center [1115, 71] width 59 height 21
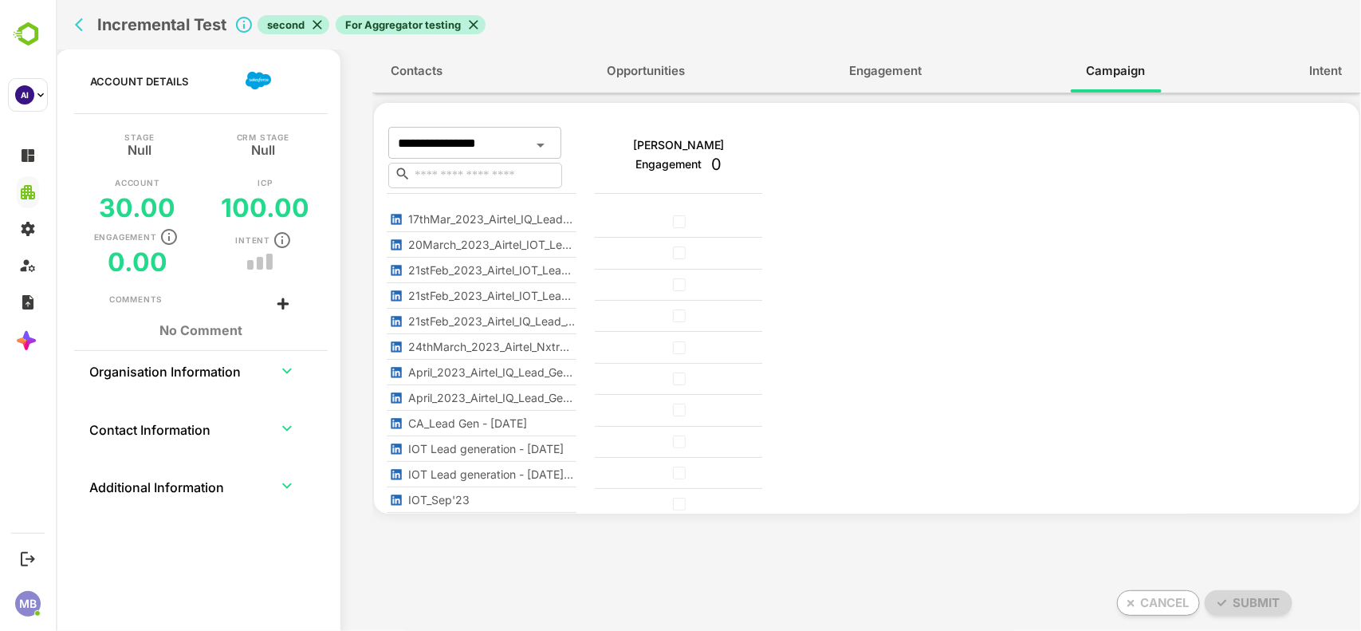
click at [81, 21] on icon "back" at bounding box center [82, 25] width 16 height 16
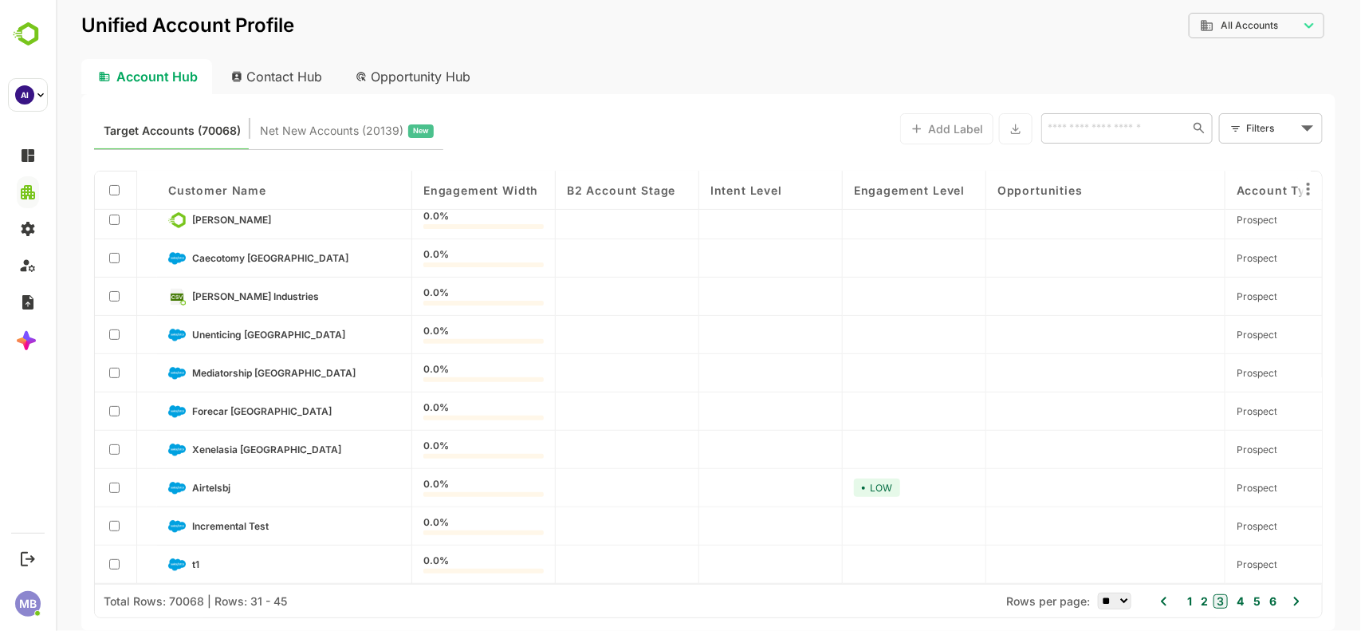
click at [1256, 598] on button "5" at bounding box center [1254, 601] width 11 height 18
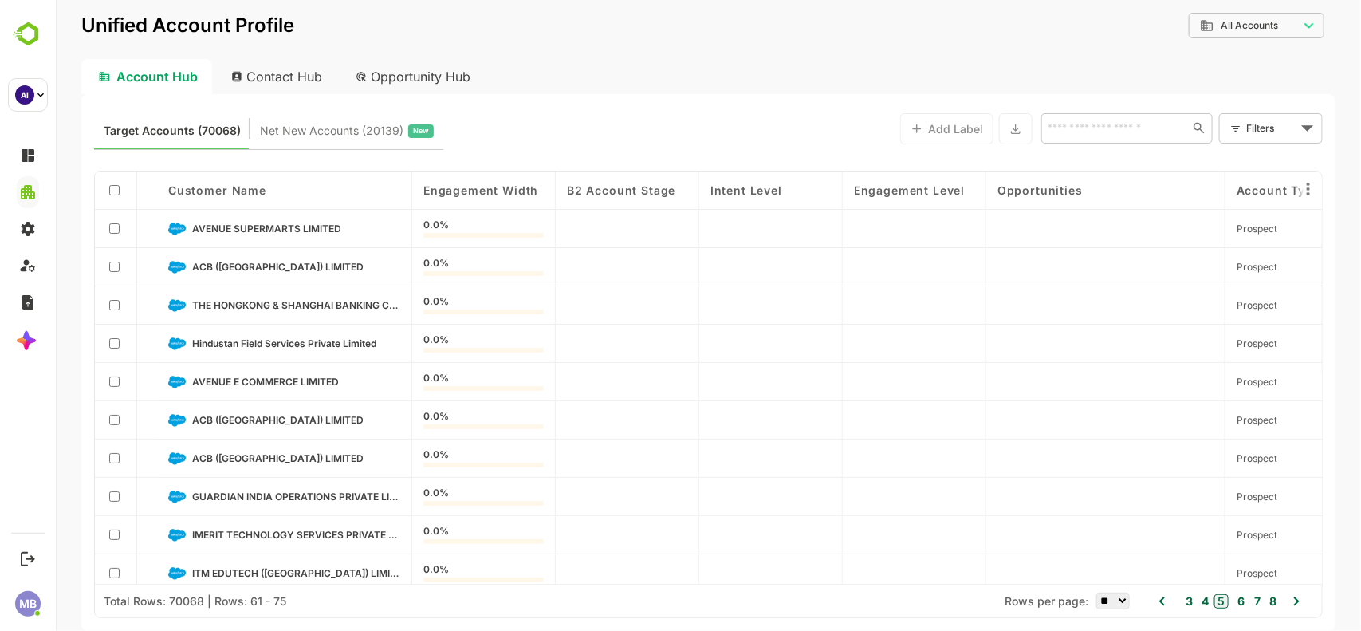
scroll to position [136, 0]
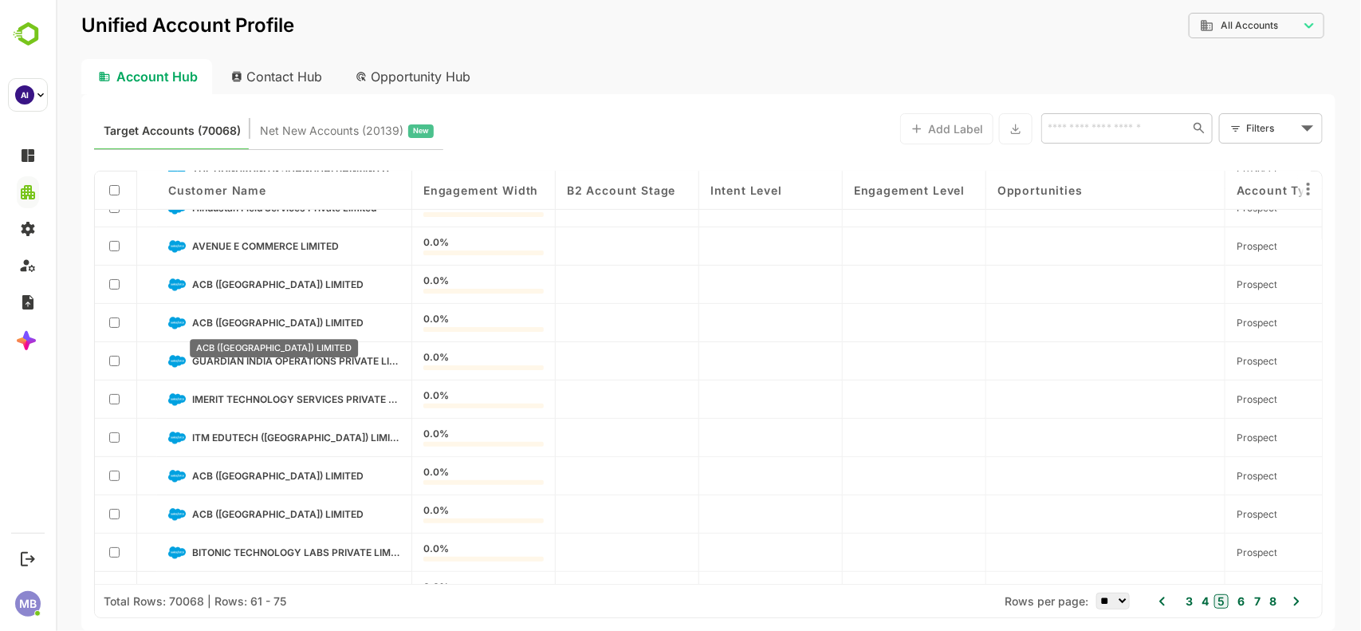
click at [250, 323] on span "ACB (INDIA) LIMITED" at bounding box center [276, 323] width 171 height 12
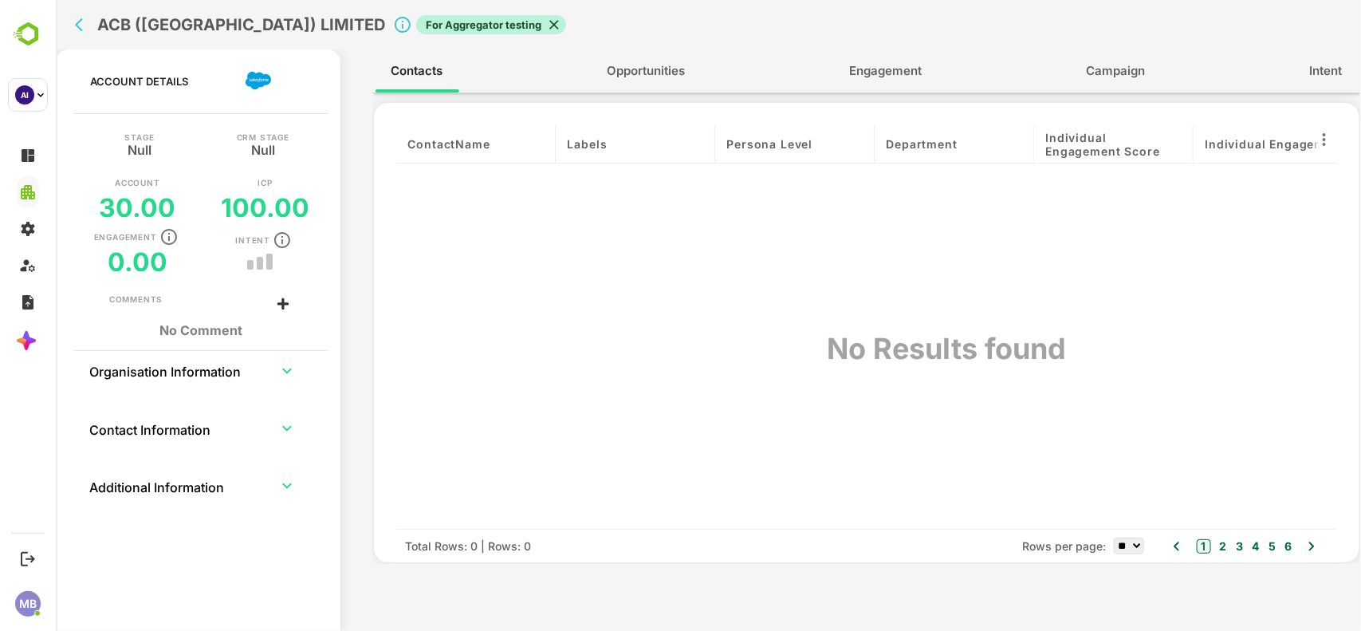
click at [77, 26] on icon "back" at bounding box center [82, 25] width 16 height 16
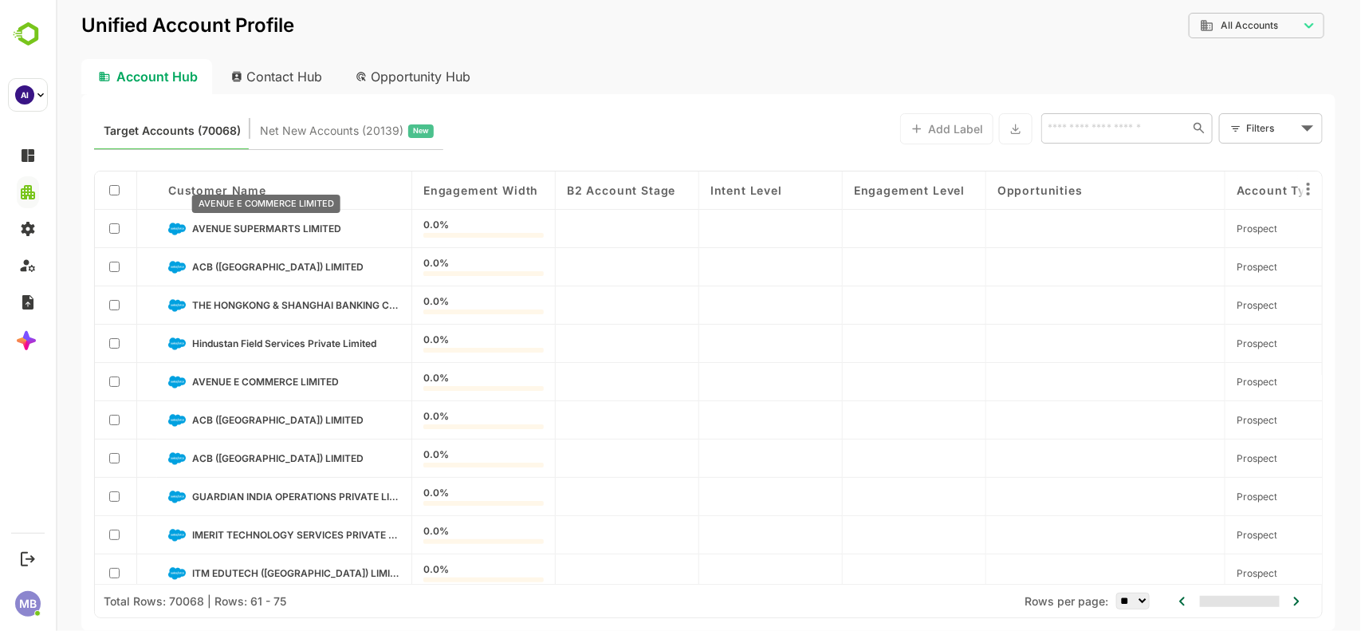
scroll to position [204, 0]
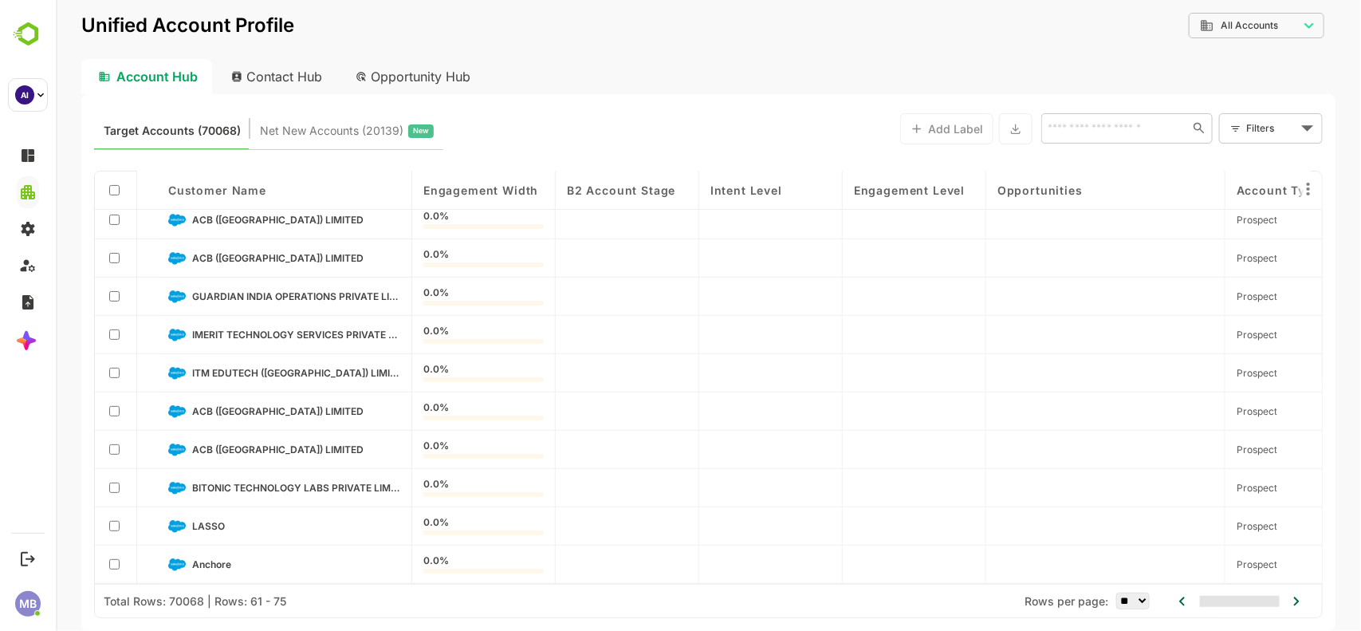
click at [1292, 603] on icon at bounding box center [1295, 601] width 19 height 19
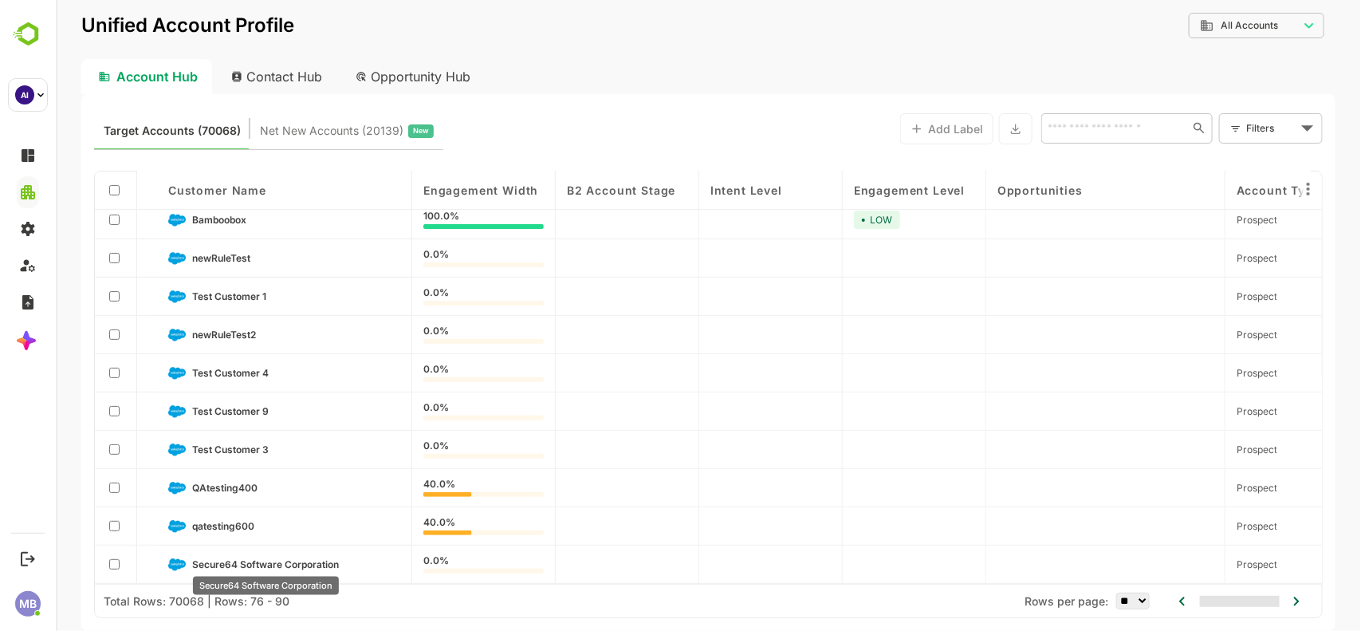
click at [310, 560] on span "Secure64 Software Corporation" at bounding box center [264, 564] width 147 height 12
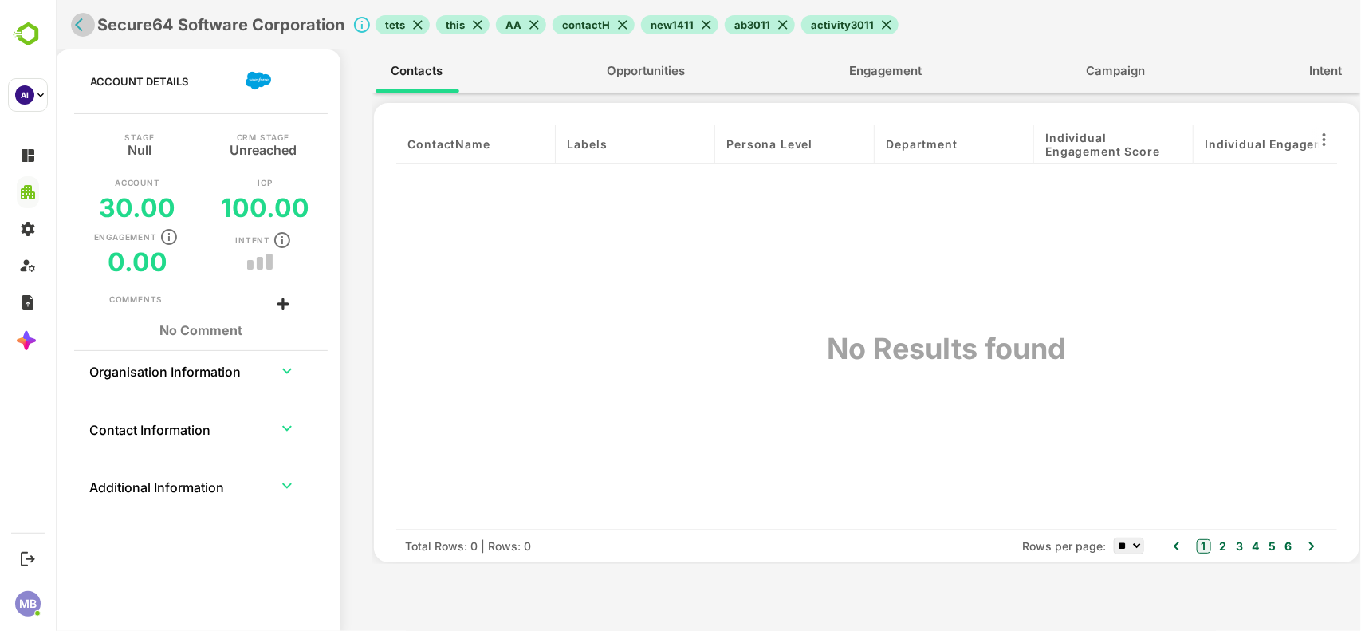
click at [79, 26] on icon "back" at bounding box center [82, 25] width 16 height 16
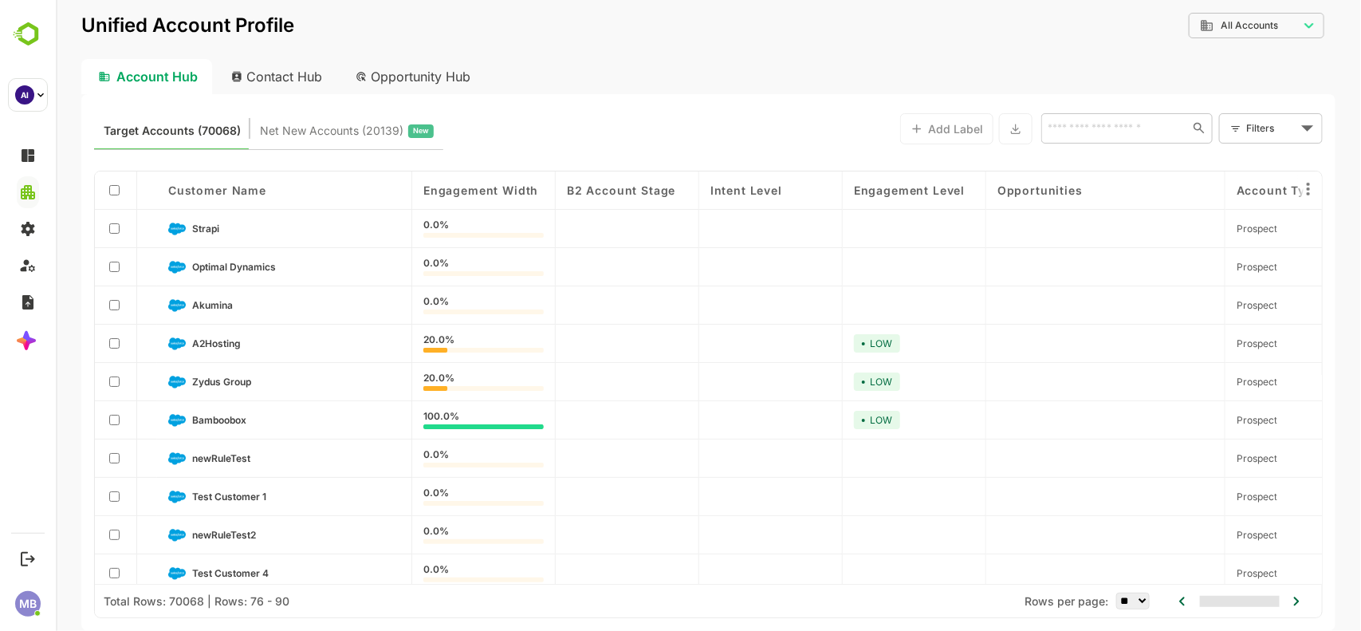
click at [1181, 600] on icon at bounding box center [1181, 601] width 19 height 19
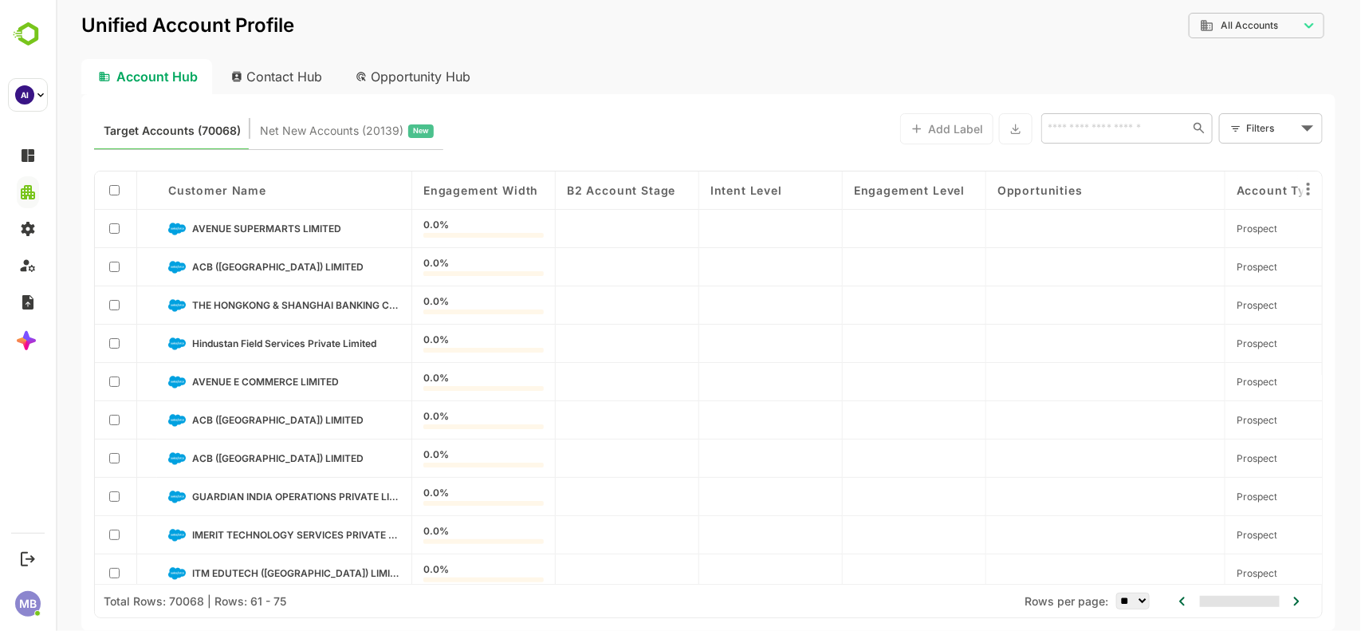
click at [1181, 600] on icon at bounding box center [1181, 601] width 19 height 19
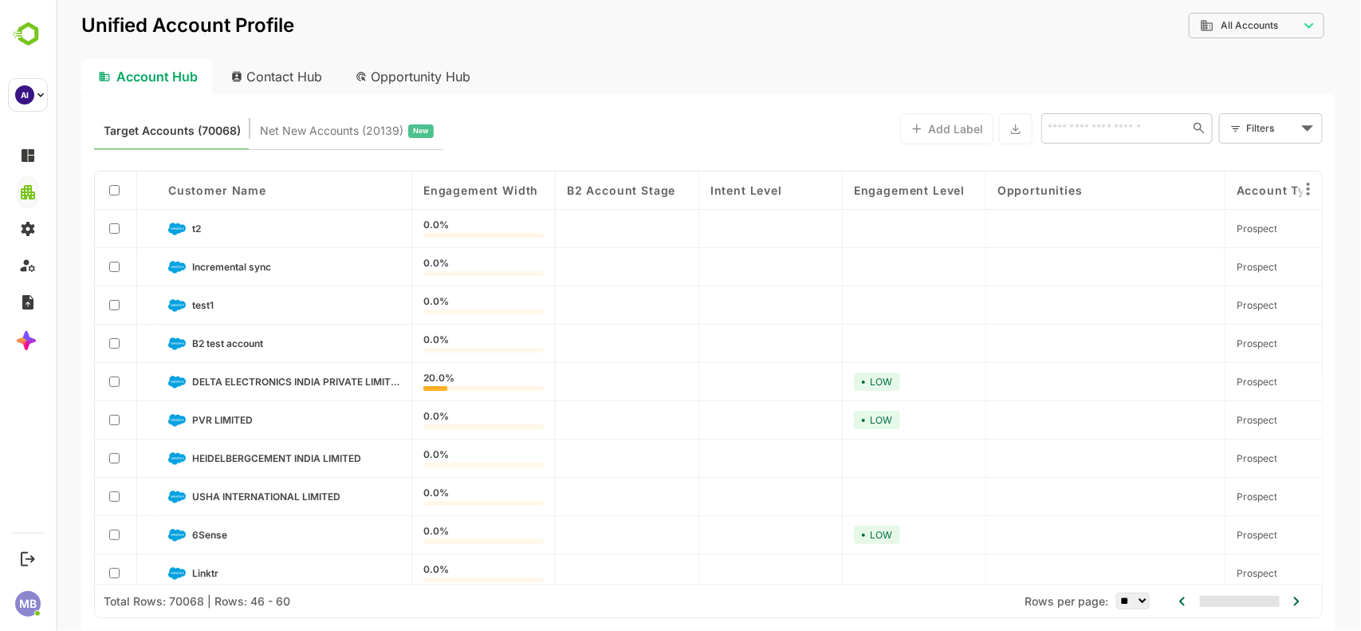
click at [1180, 602] on icon at bounding box center [1182, 600] width 6 height 9
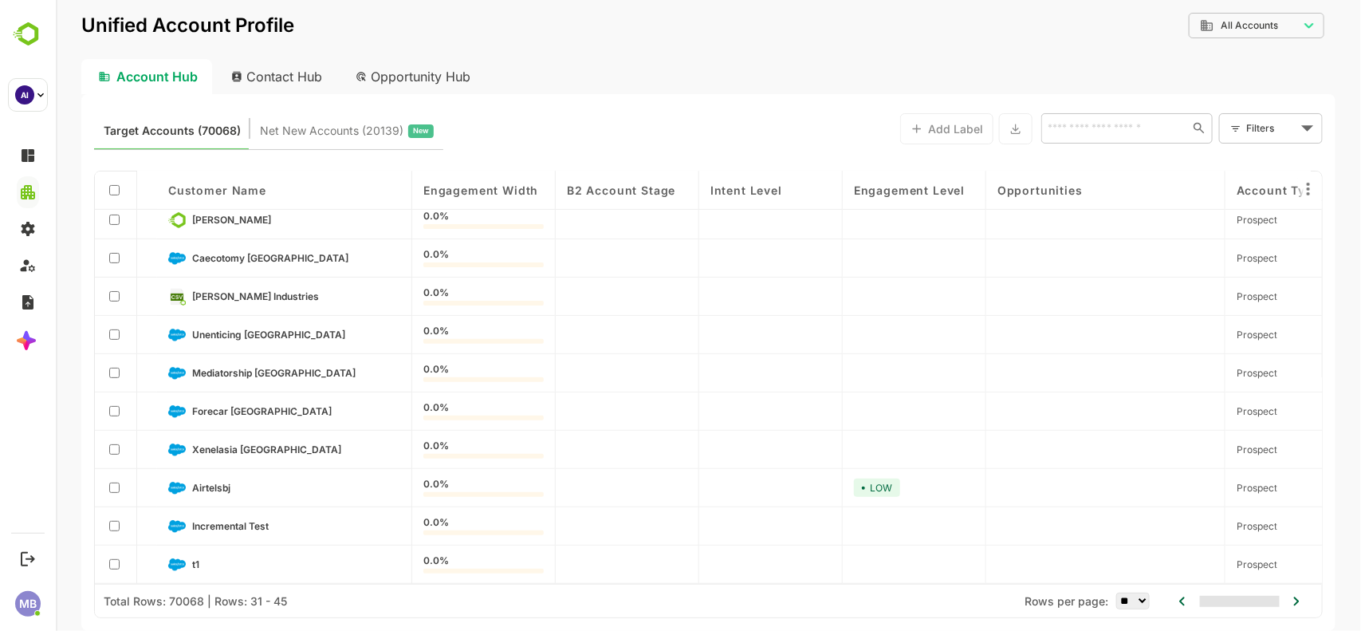
scroll to position [0, 0]
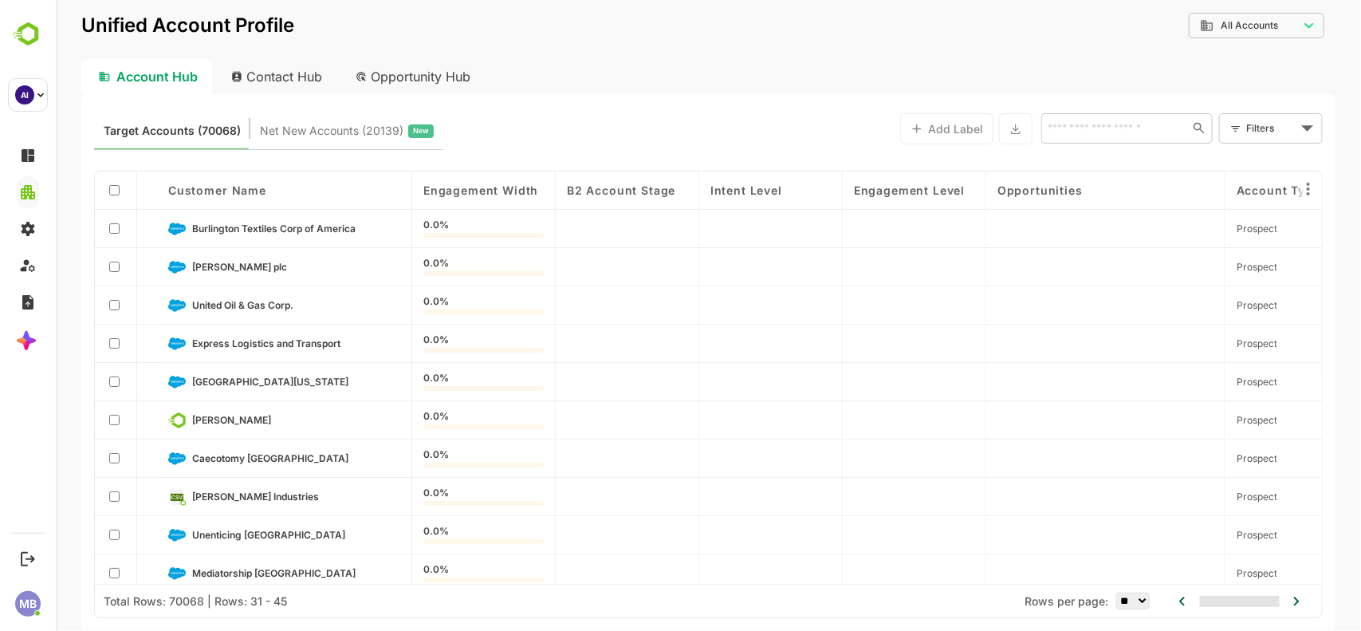
click at [1183, 600] on icon at bounding box center [1181, 601] width 19 height 19
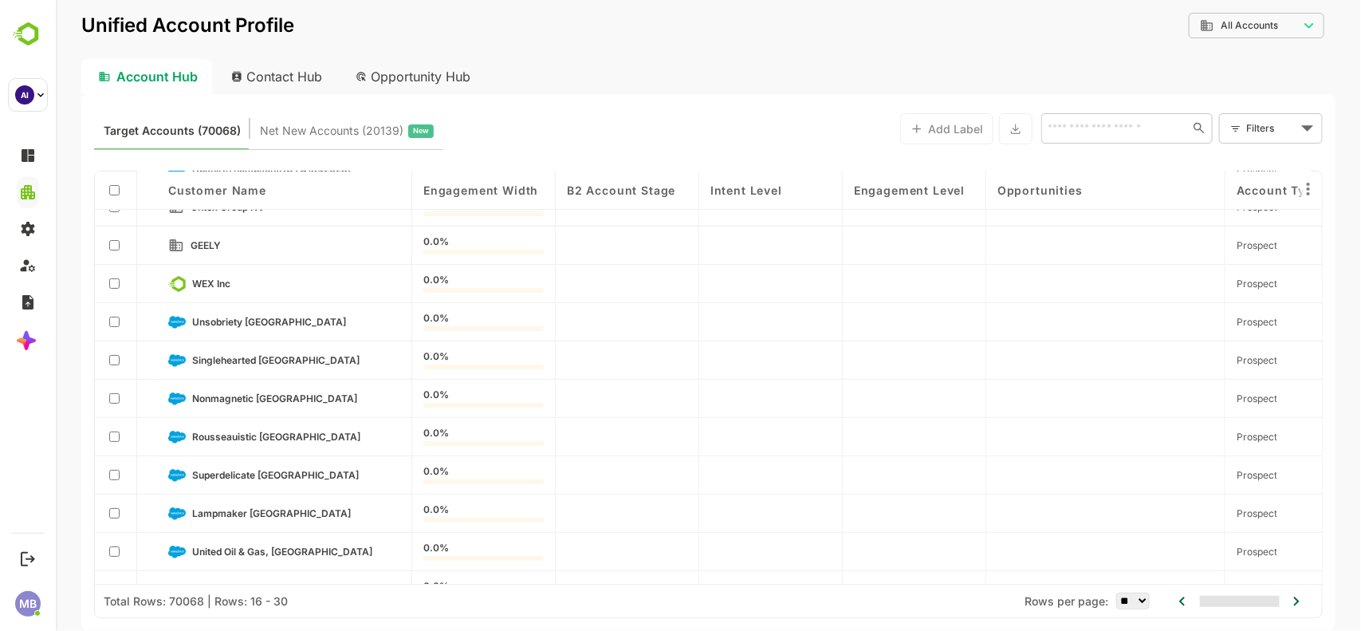
scroll to position [97, 0]
click at [277, 320] on span "Unsobriety Netherlands" at bounding box center [268, 323] width 154 height 12
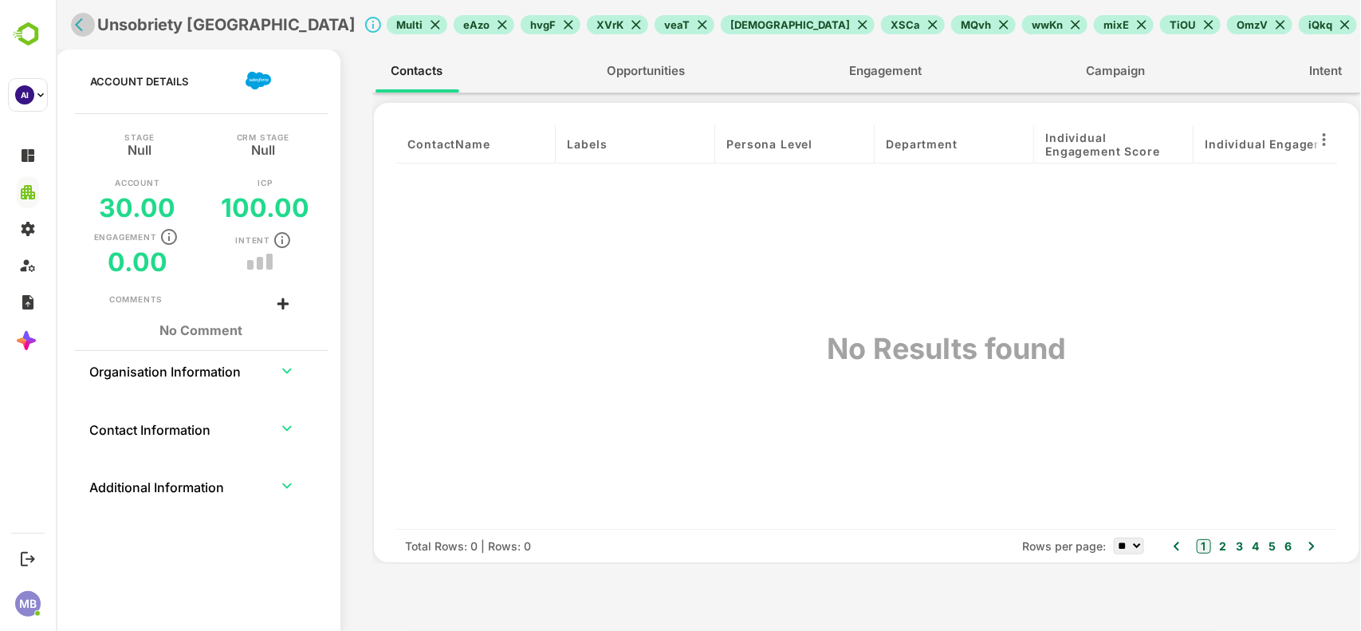
click at [83, 25] on icon "back" at bounding box center [82, 25] width 16 height 16
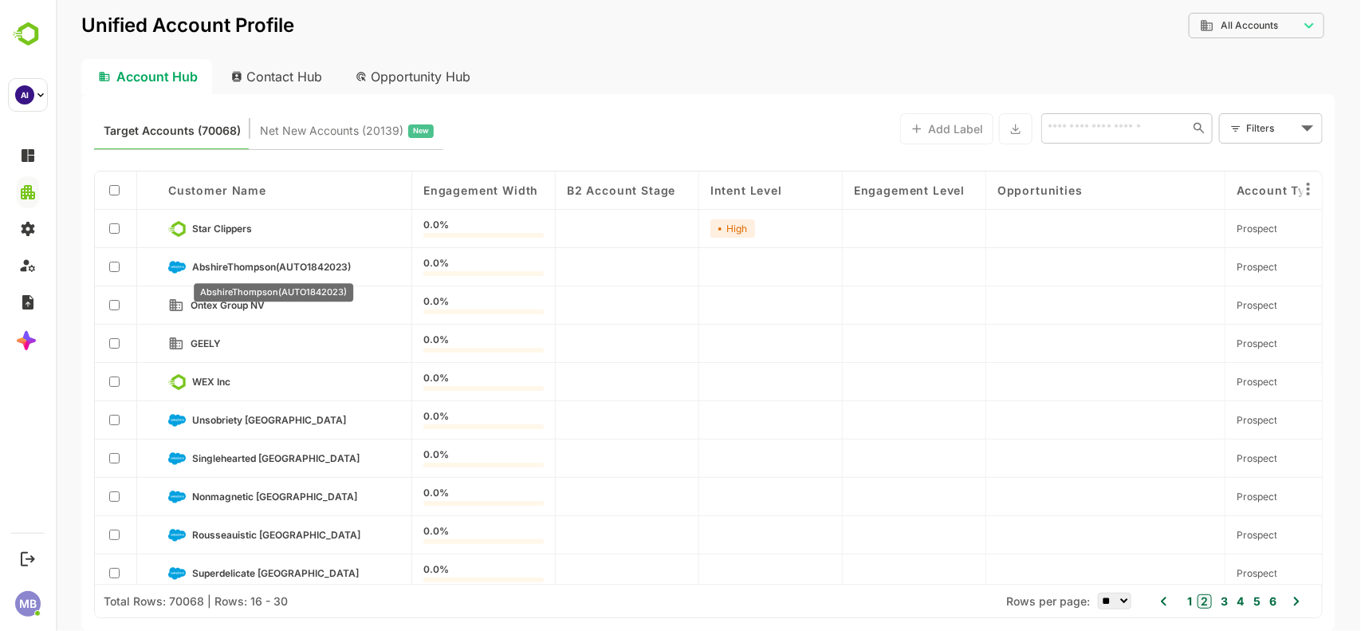
click at [299, 270] on span "AbshireThompson(AUTO1842023)" at bounding box center [270, 267] width 159 height 12
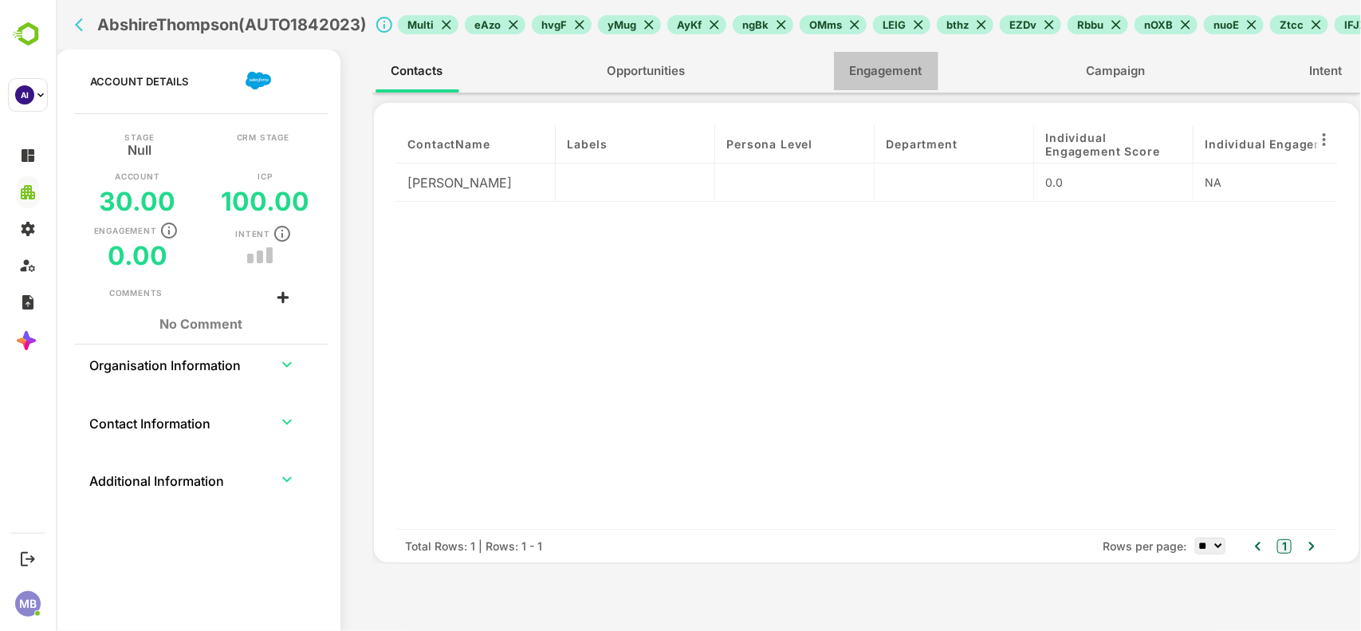
click at [913, 65] on span "Engagement" at bounding box center [885, 71] width 73 height 21
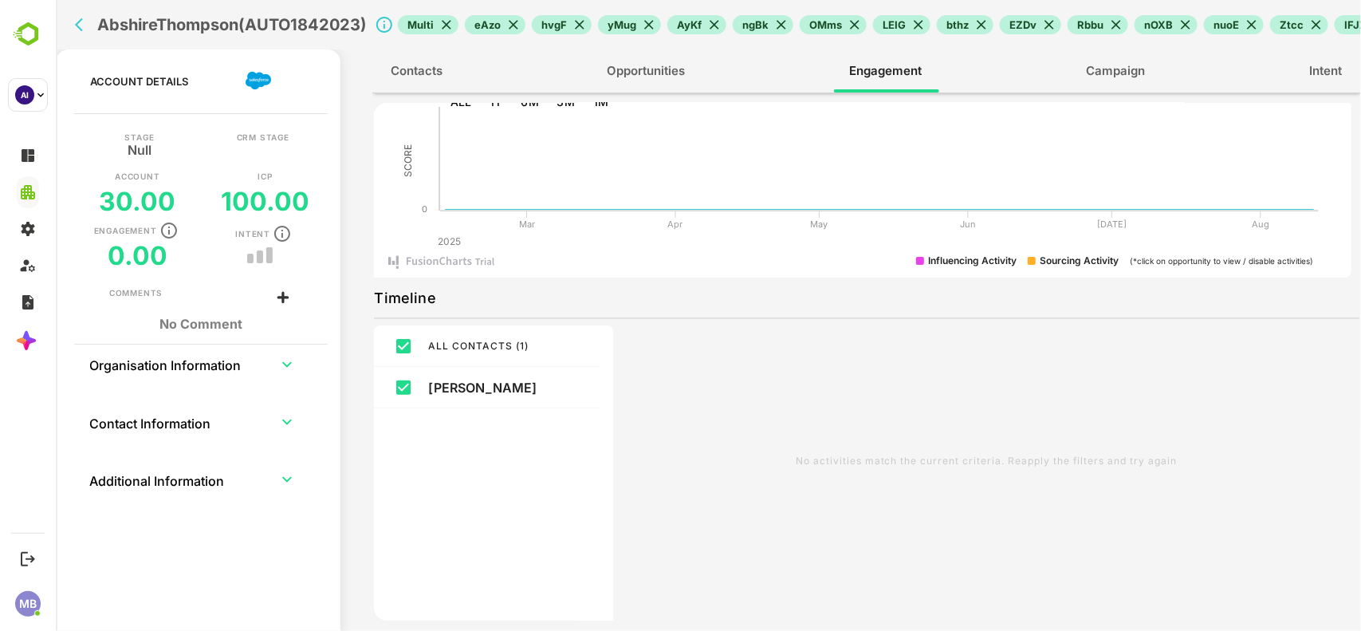
scroll to position [78, 0]
click at [71, 32] on div "AbshireThompson(AUTO1842023) Multi eAzo hvgF yMug AyKf ngBk OMms LEIG bthz EZDv…" at bounding box center [714, 24] width 1293 height 49
click at [81, 20] on icon "back" at bounding box center [78, 25] width 8 height 14
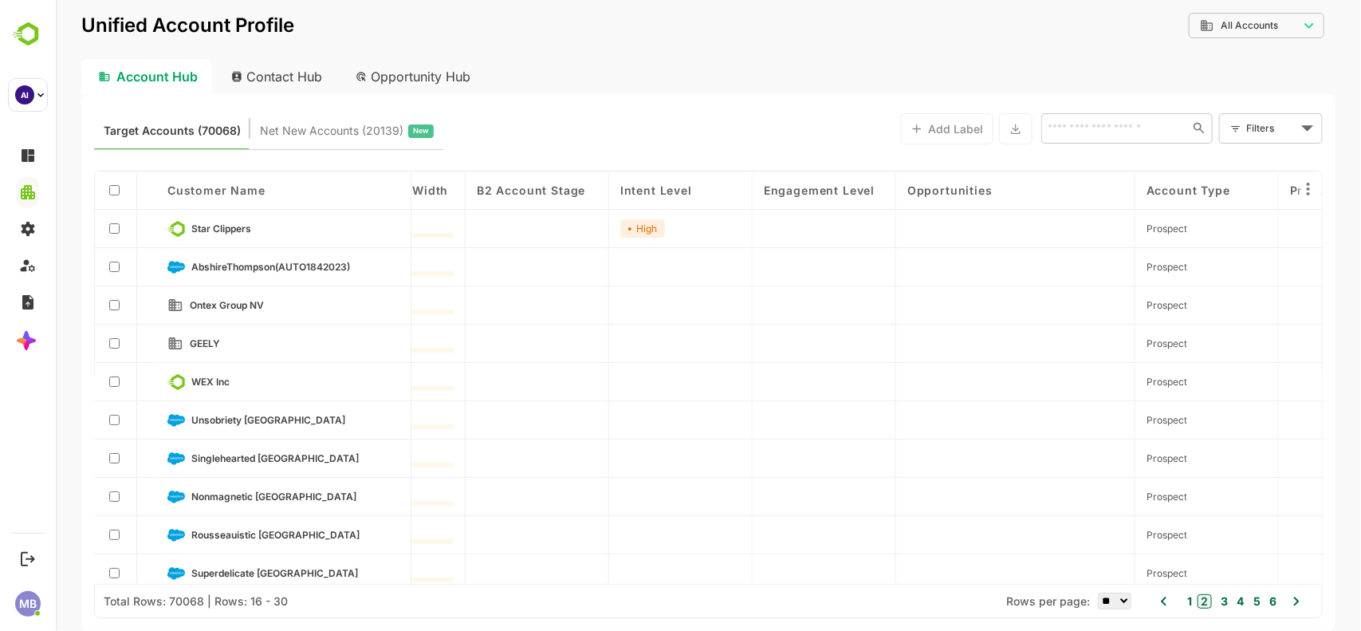
scroll to position [0, 106]
click at [1189, 600] on button "1" at bounding box center [1187, 601] width 9 height 18
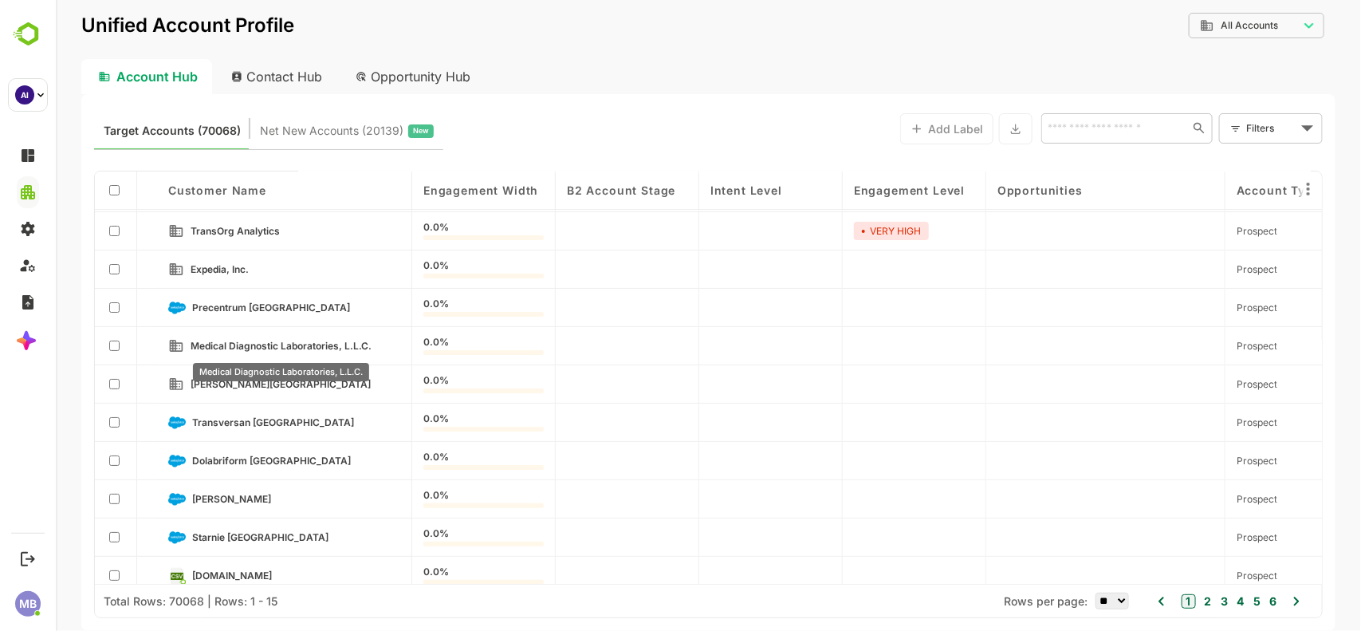
scroll to position [0, 0]
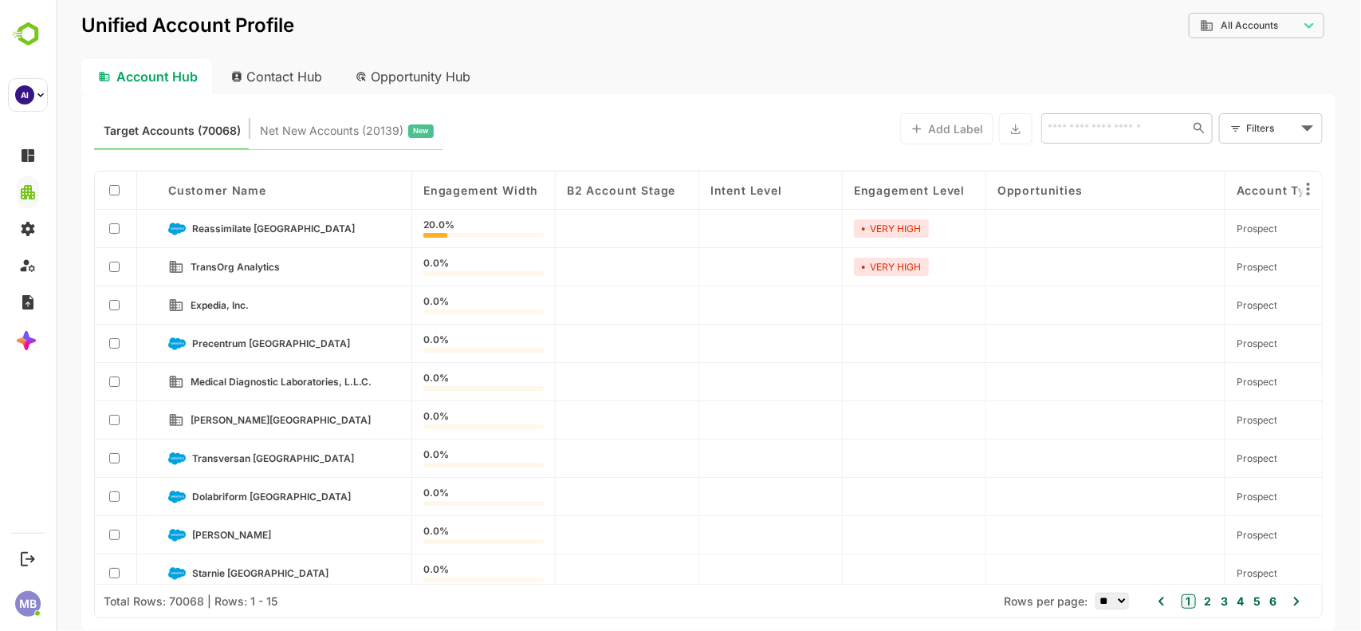
click at [283, 222] on link "Reassimilate Argentina" at bounding box center [295, 229] width 208 height 18
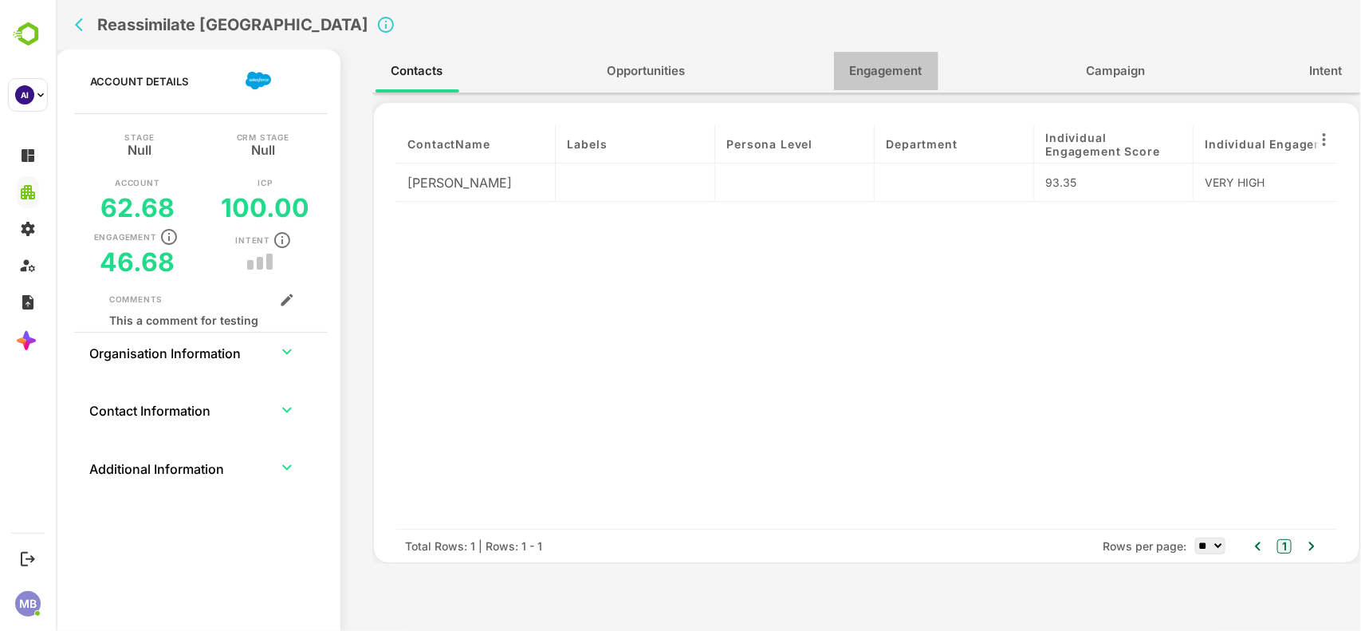
click at [892, 77] on span "Engagement" at bounding box center [885, 71] width 73 height 21
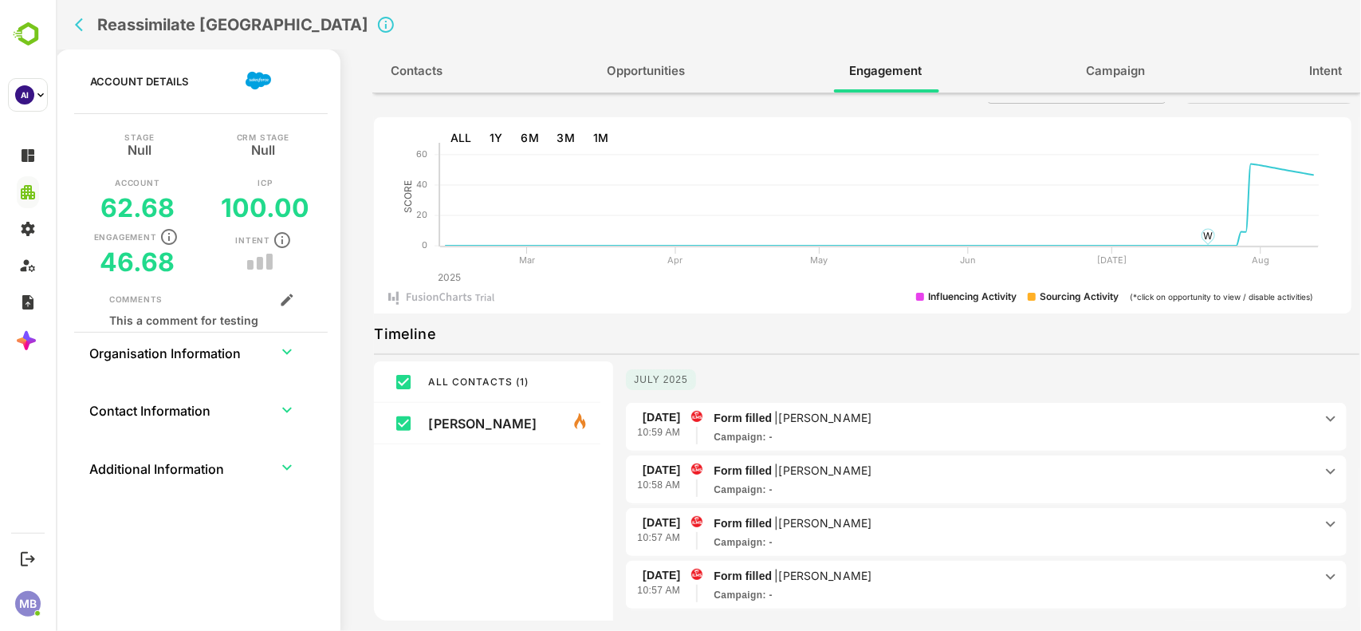
scroll to position [18, 0]
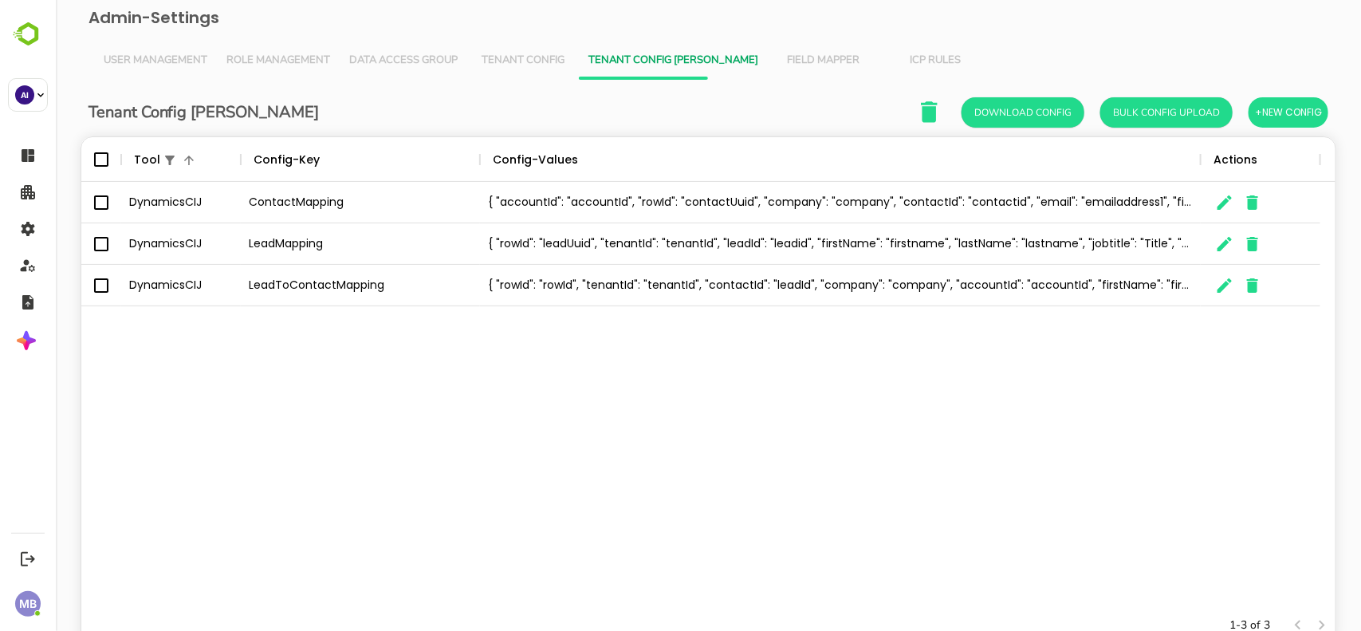
scroll to position [452, 1225]
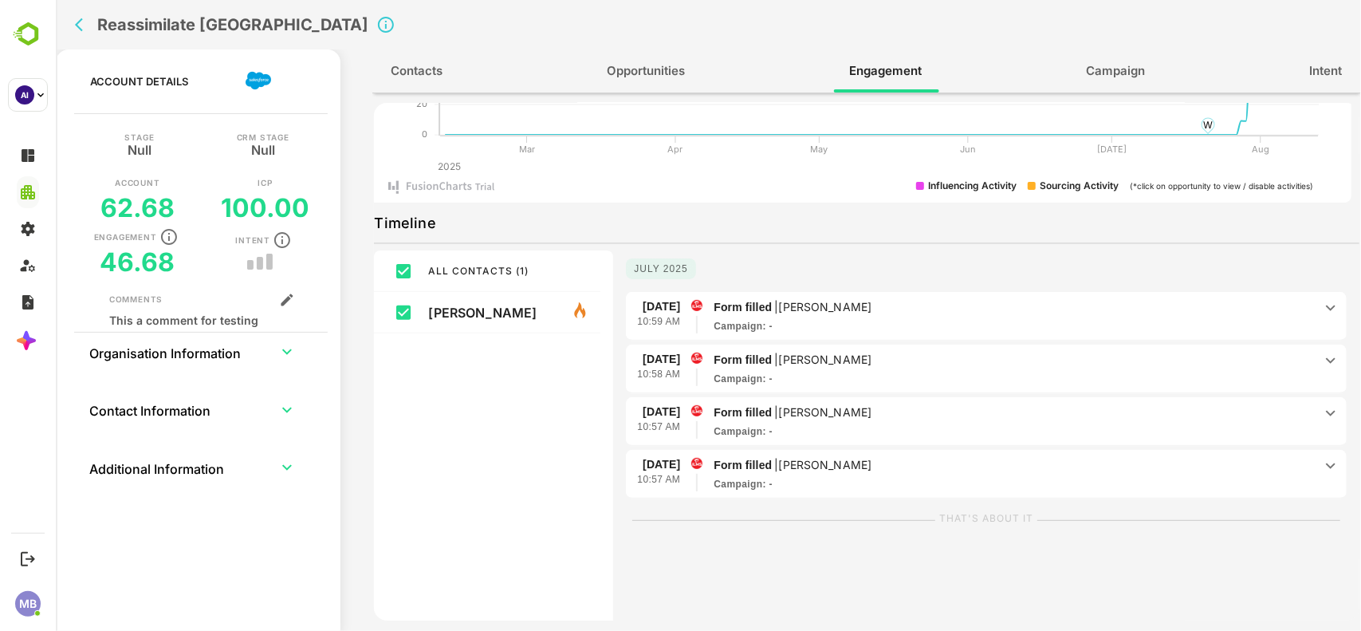
scroll to position [153, 0]
drag, startPoint x: 456, startPoint y: 225, endPoint x: 360, endPoint y: 221, distance: 96.6
click at [360, 221] on div "**********" at bounding box center [707, 345] width 1305 height 592
click at [1321, 309] on icon at bounding box center [1330, 306] width 19 height 19
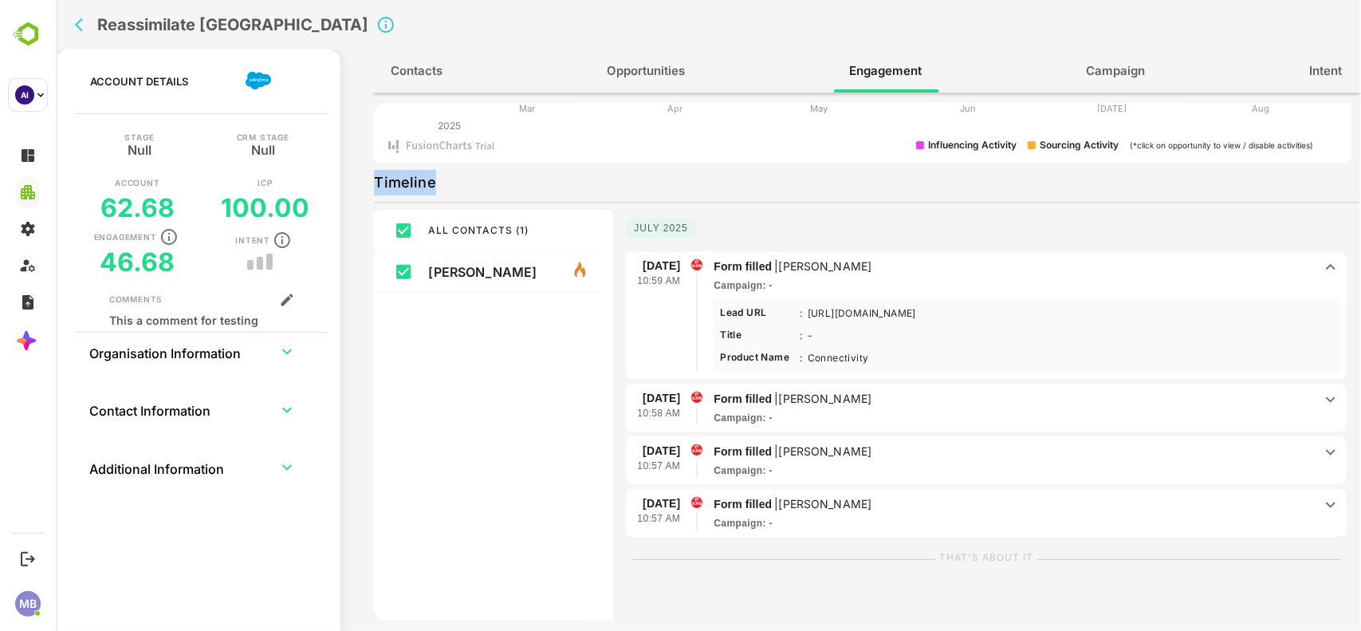
scroll to position [194, 0]
click at [1321, 276] on icon at bounding box center [1330, 266] width 19 height 19
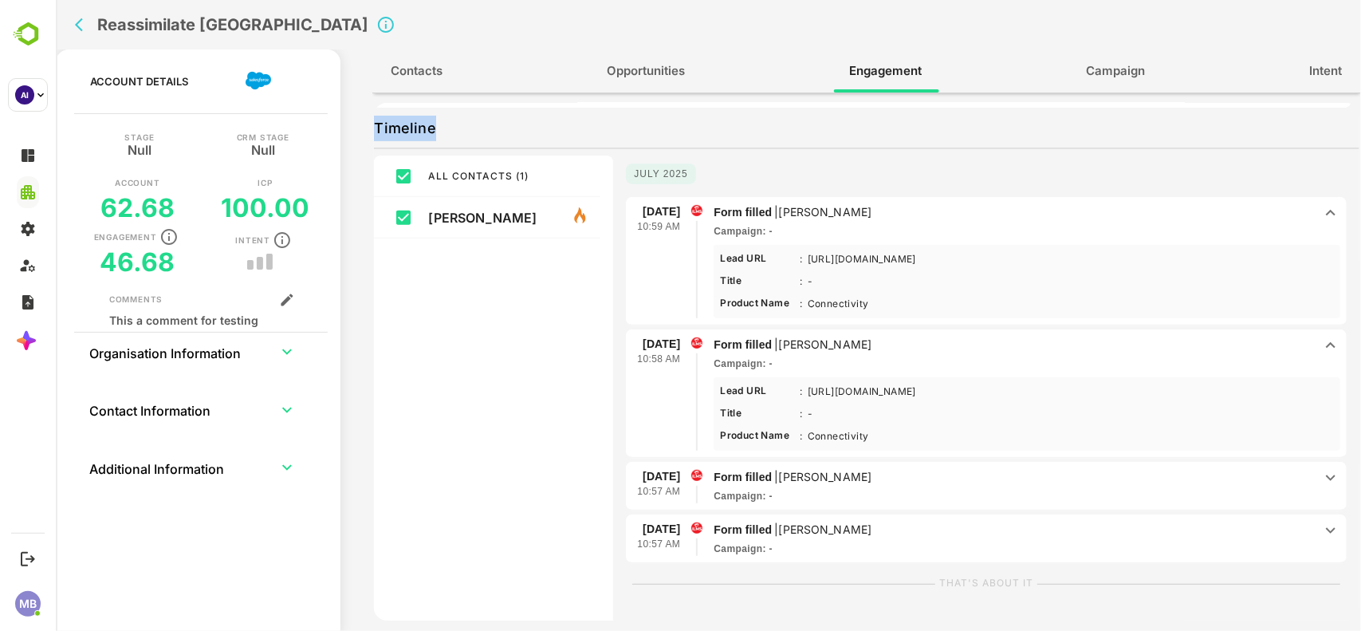
scroll to position [248, 0]
click at [1325, 222] on icon at bounding box center [1330, 212] width 19 height 19
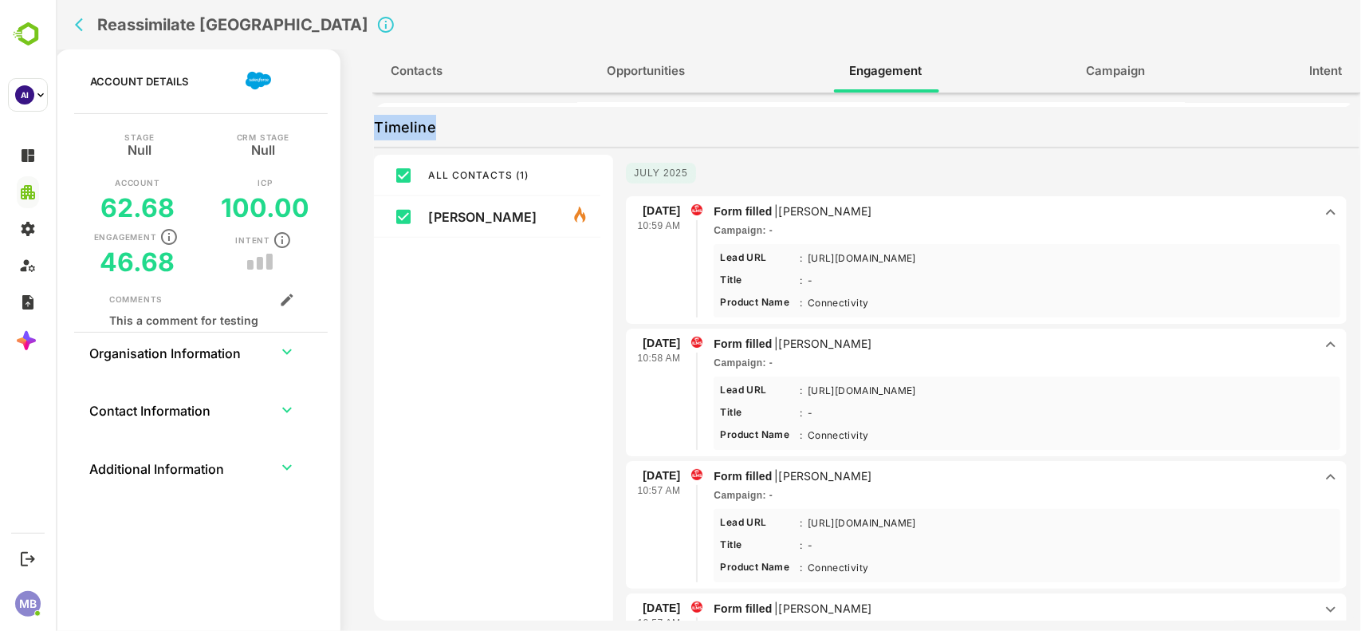
scroll to position [41, 0]
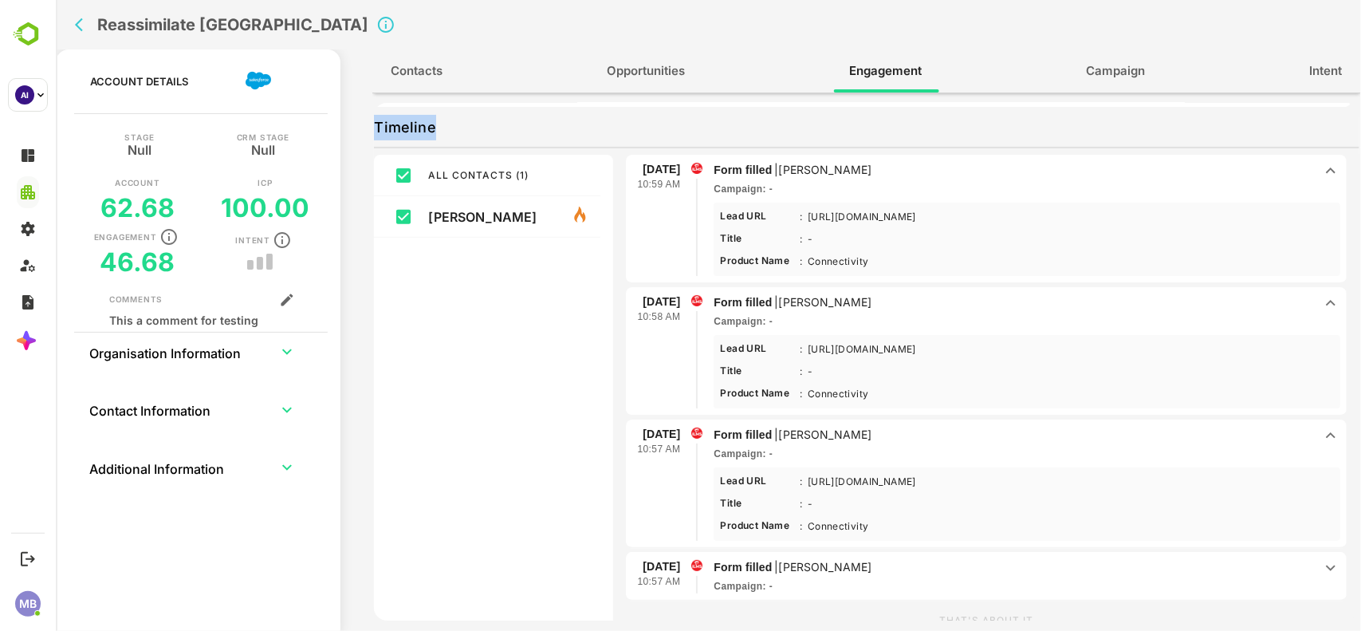
click at [1321, 180] on icon at bounding box center [1330, 170] width 19 height 19
